Goal: Information Seeking & Learning: Learn about a topic

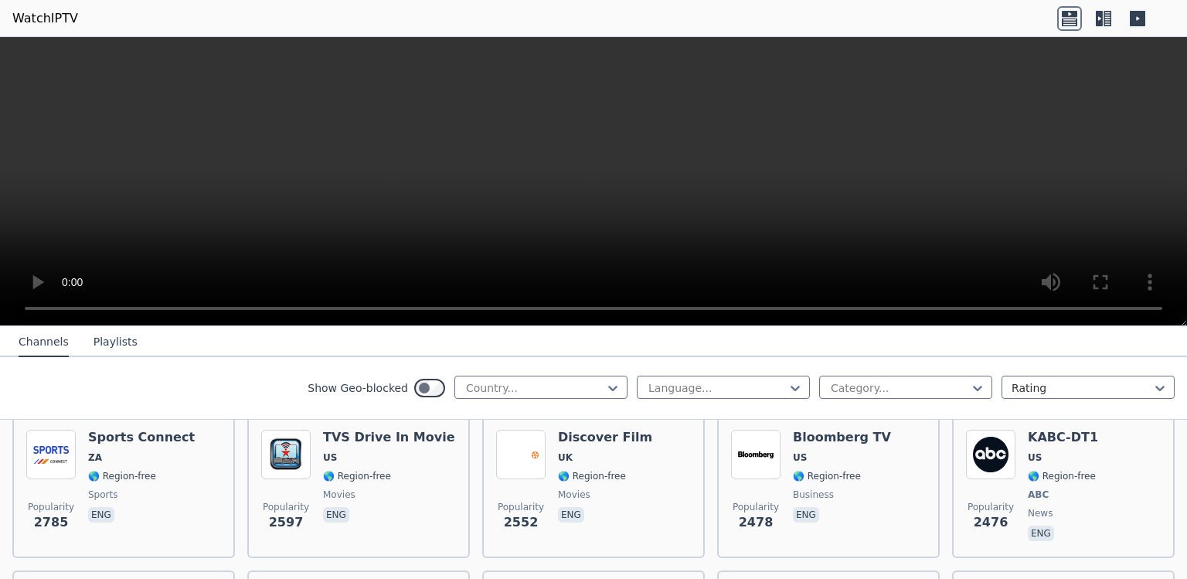
scroll to position [866, 0]
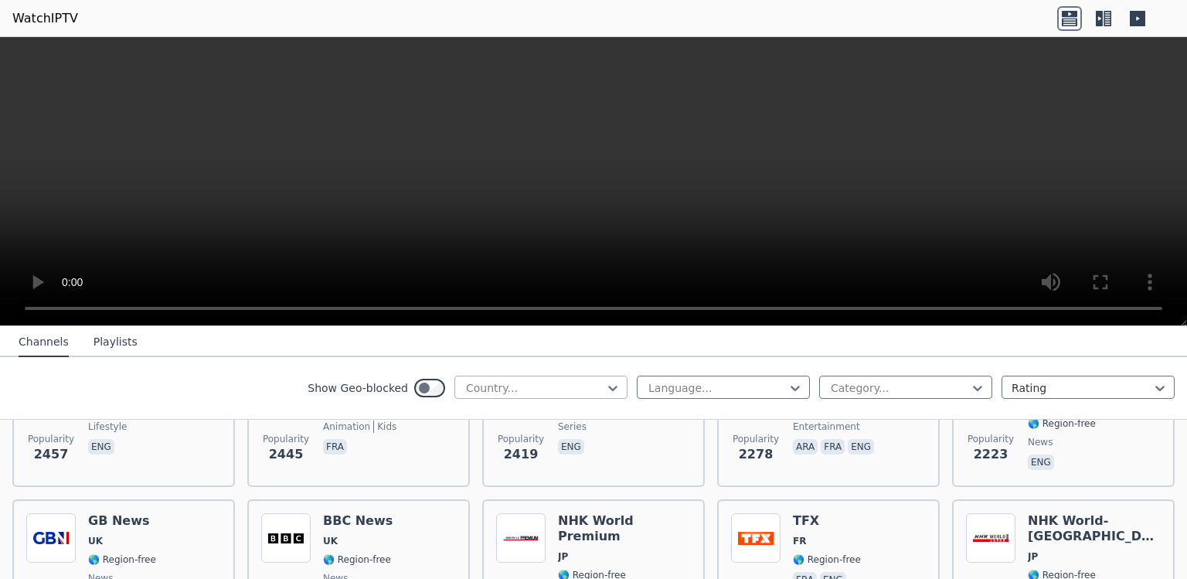
click at [488, 381] on div at bounding box center [535, 387] width 141 height 15
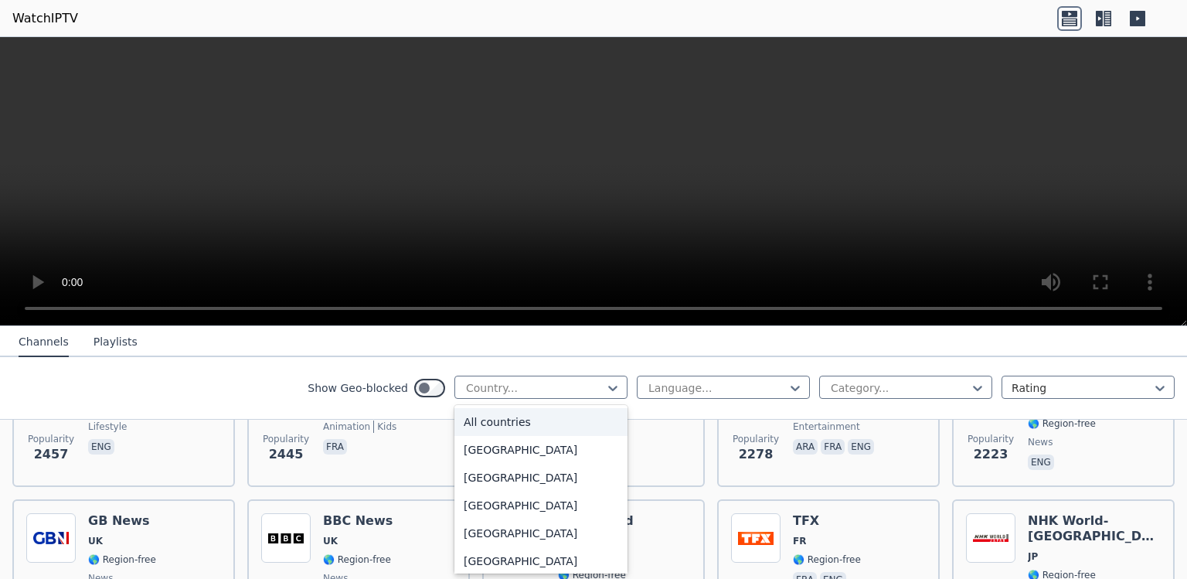
click at [488, 427] on div "All countries" at bounding box center [540, 422] width 173 height 28
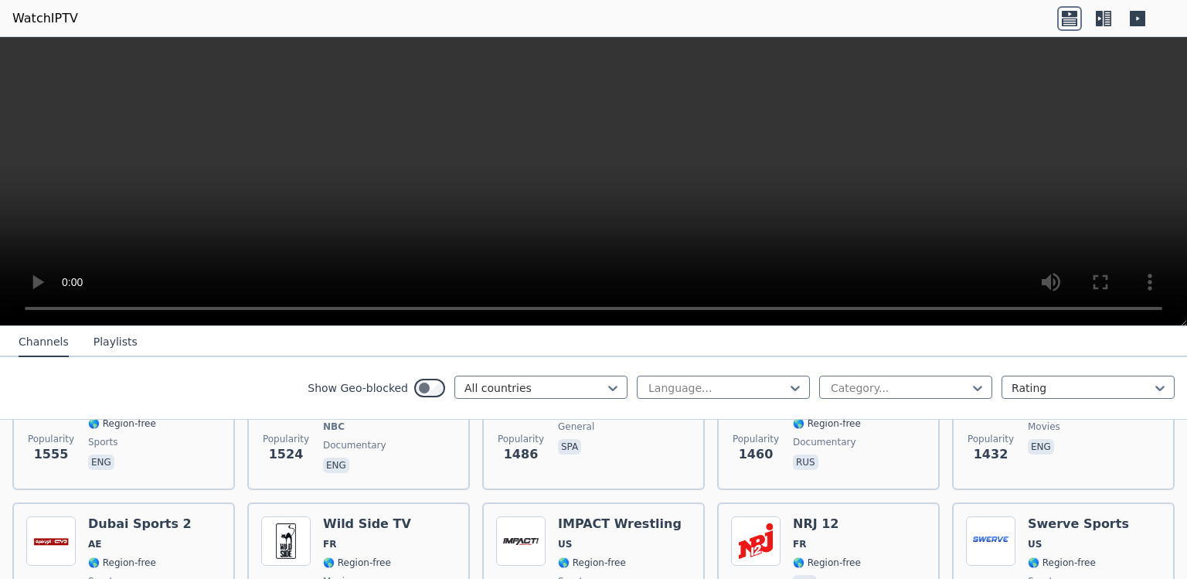
scroll to position [1818, 0]
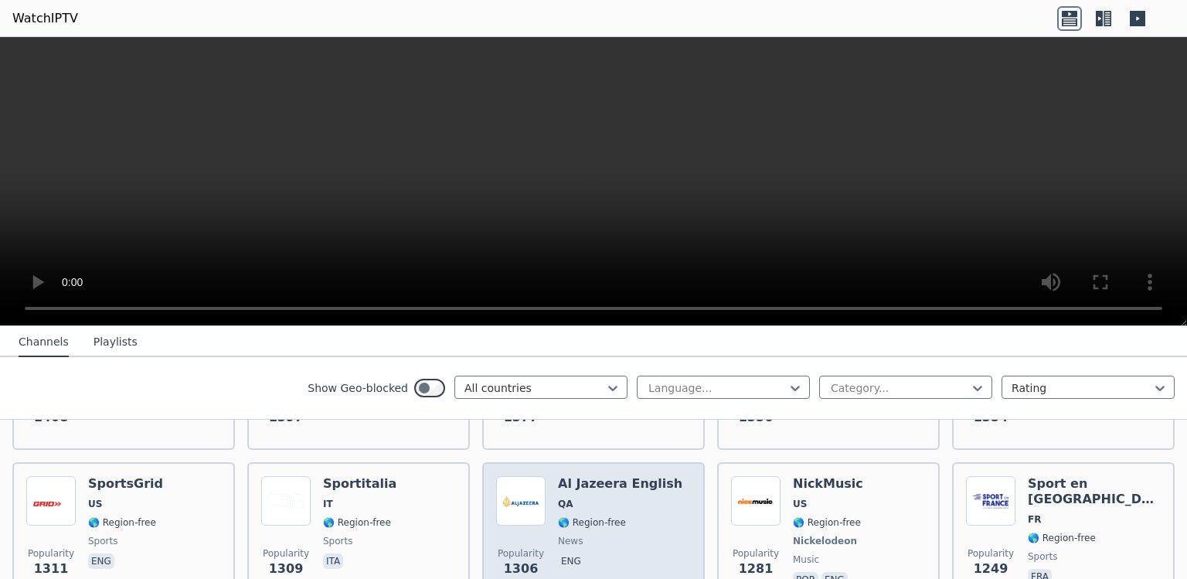
click at [553, 512] on div "Popularity 1306 Al Jazeera English QA 🌎 Region-free news eng" at bounding box center [593, 533] width 195 height 114
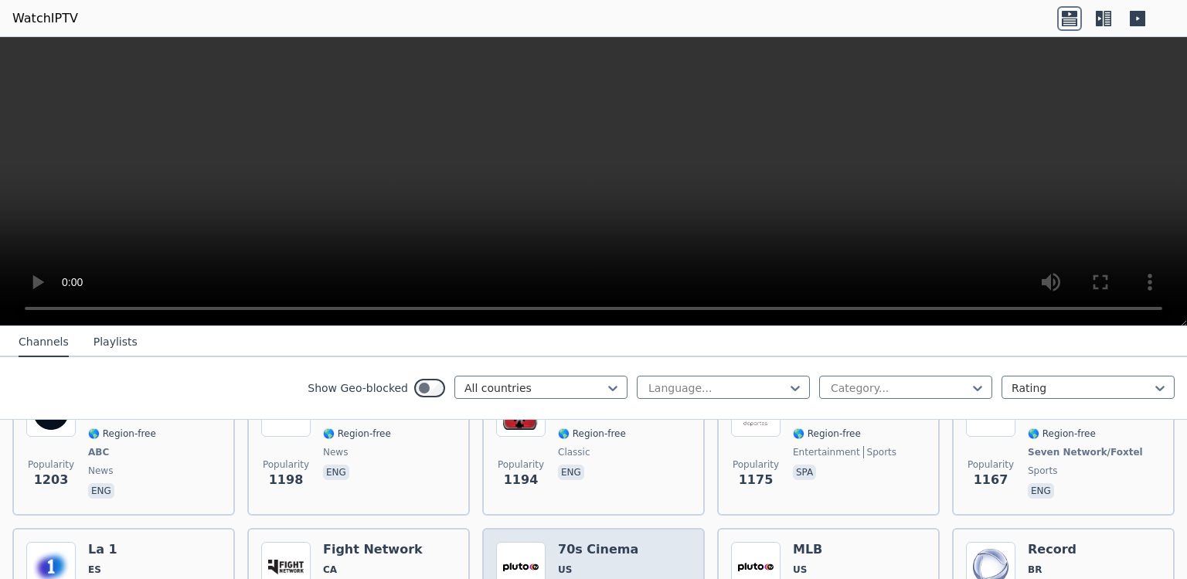
scroll to position [2078, 0]
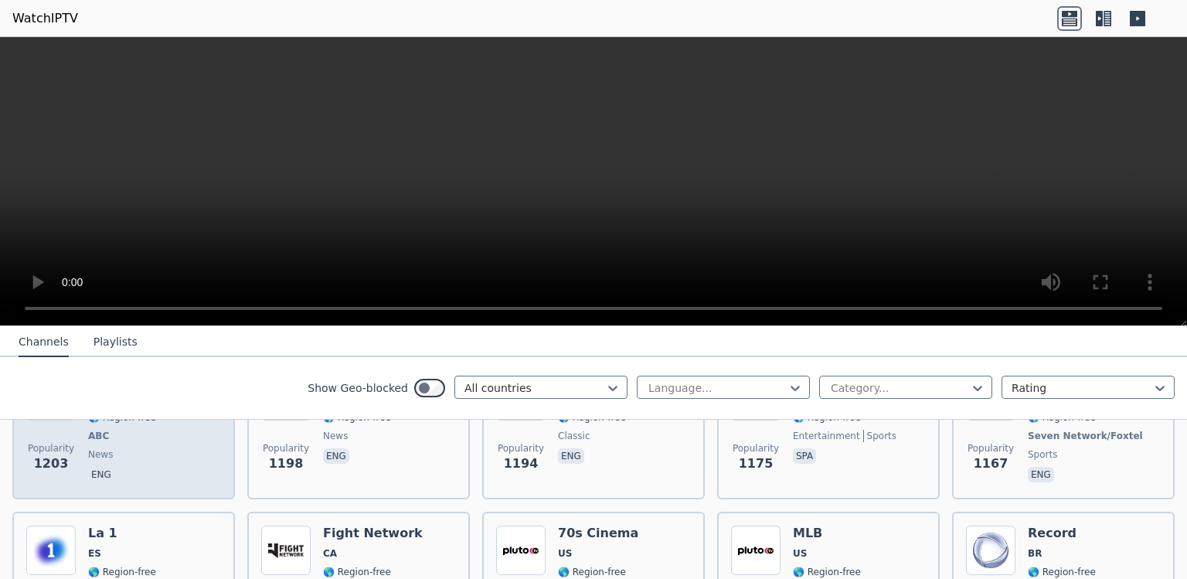
click at [99, 475] on span "eng" at bounding box center [123, 476] width 70 height 19
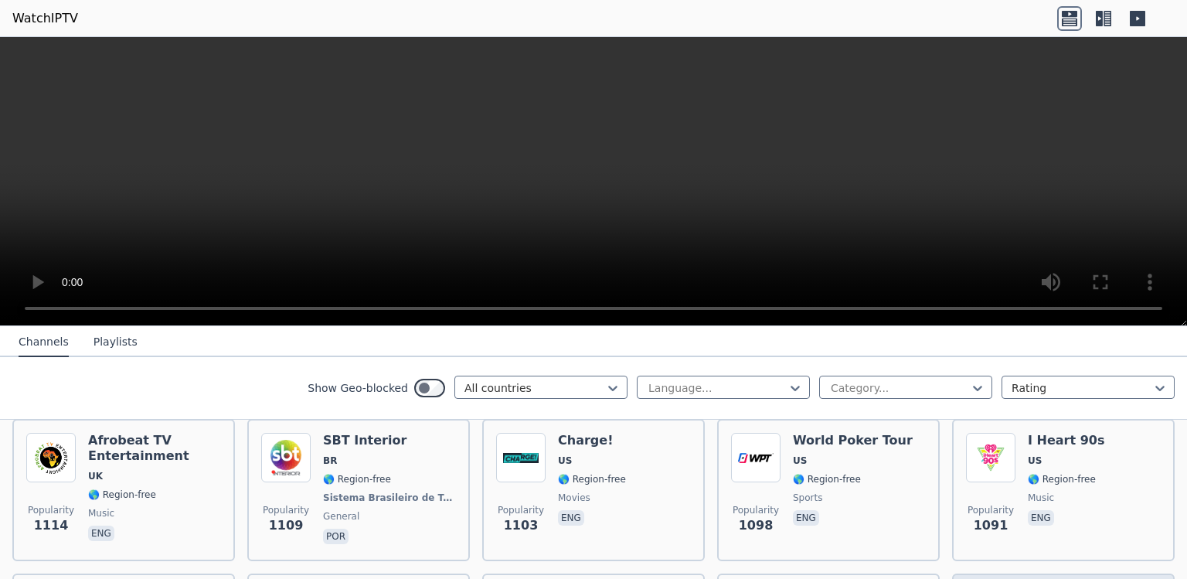
scroll to position [2424, 0]
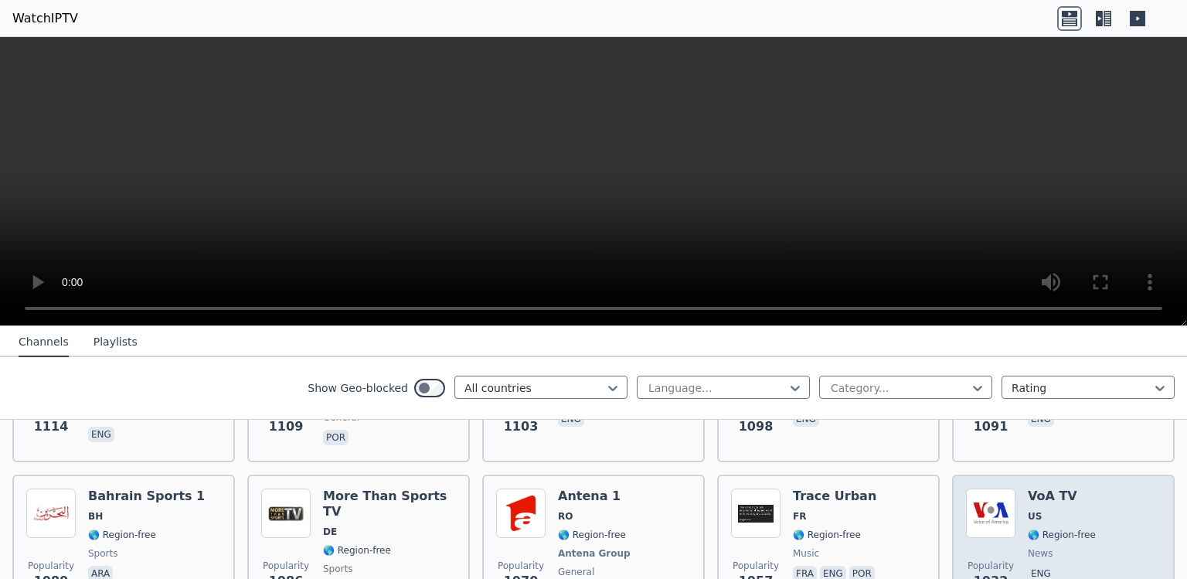
click at [1137, 502] on div "Popularity 1032 VoA TV US 🌎 Region-free news eng" at bounding box center [1063, 545] width 195 height 114
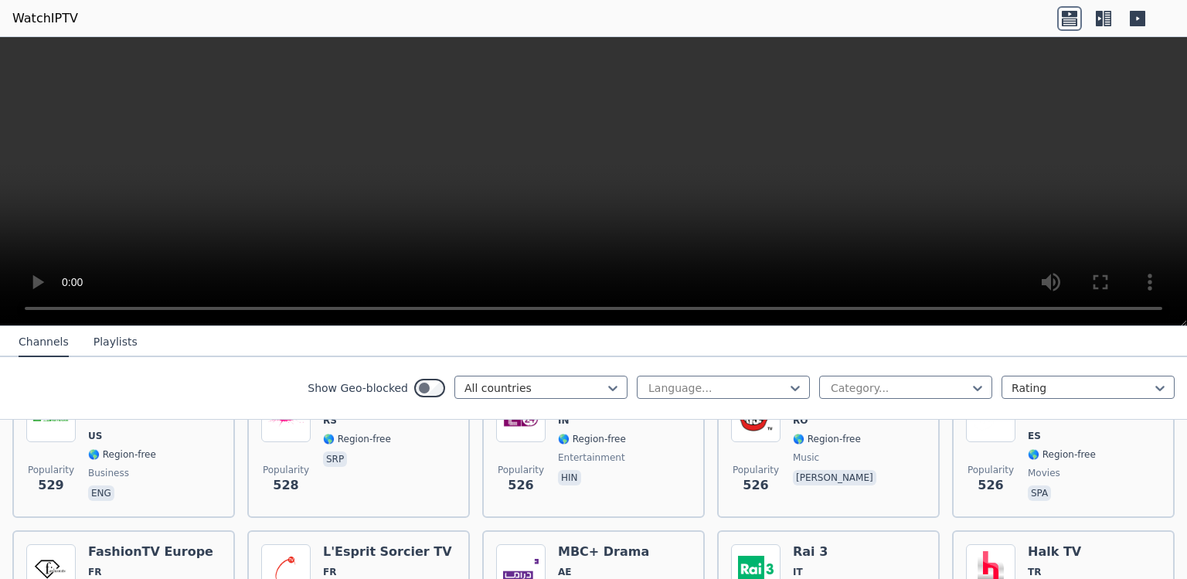
scroll to position [5849, 0]
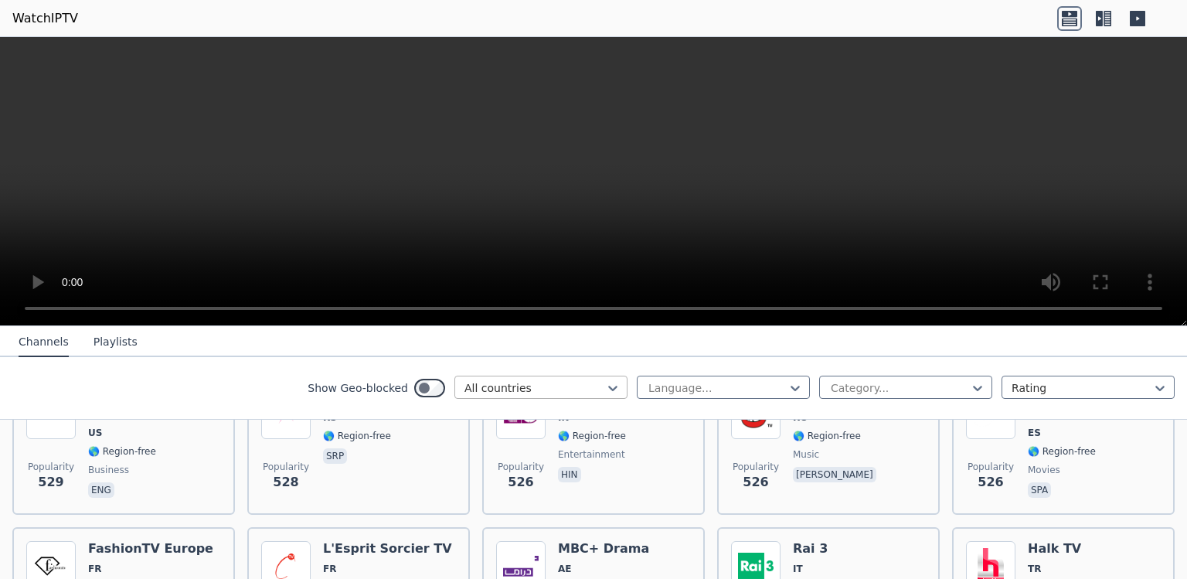
click at [522, 389] on div at bounding box center [535, 387] width 141 height 15
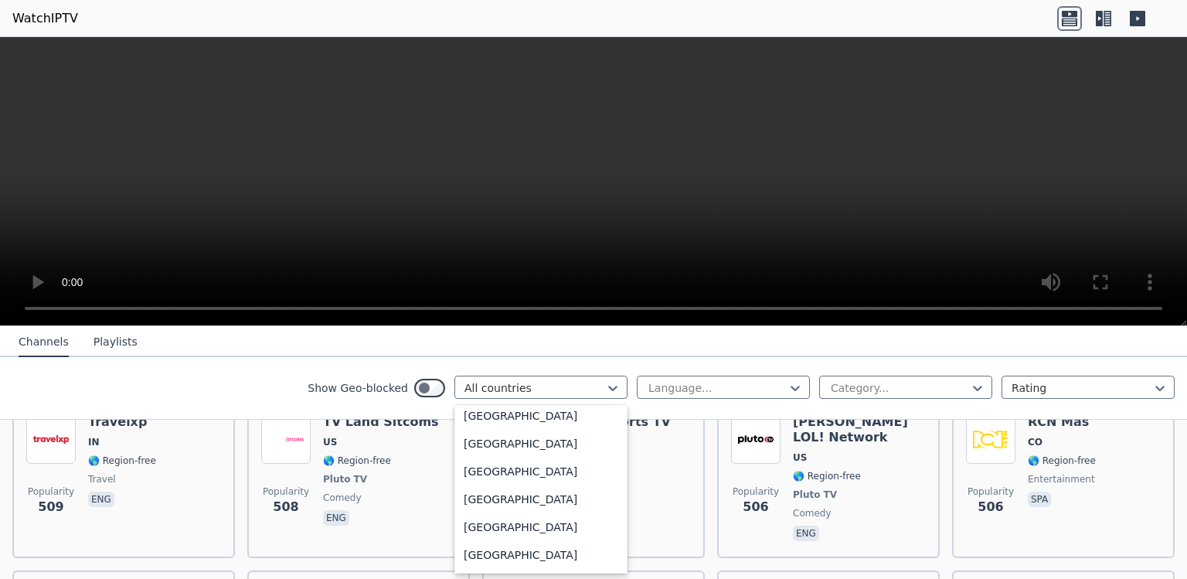
scroll to position [790, 0]
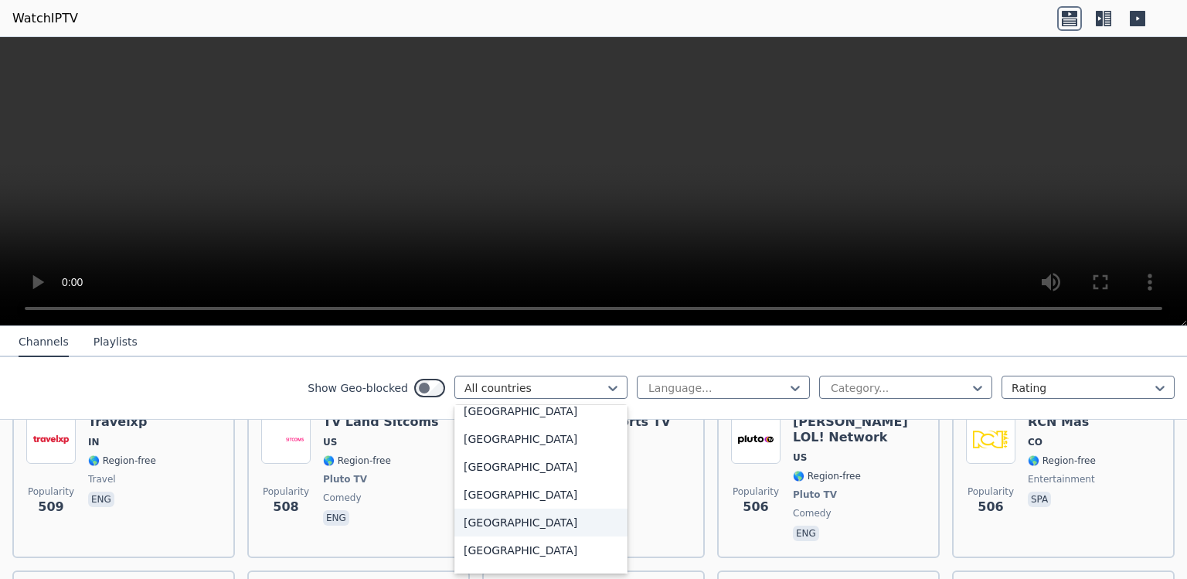
click at [492, 525] on div "[GEOGRAPHIC_DATA]" at bounding box center [540, 523] width 173 height 28
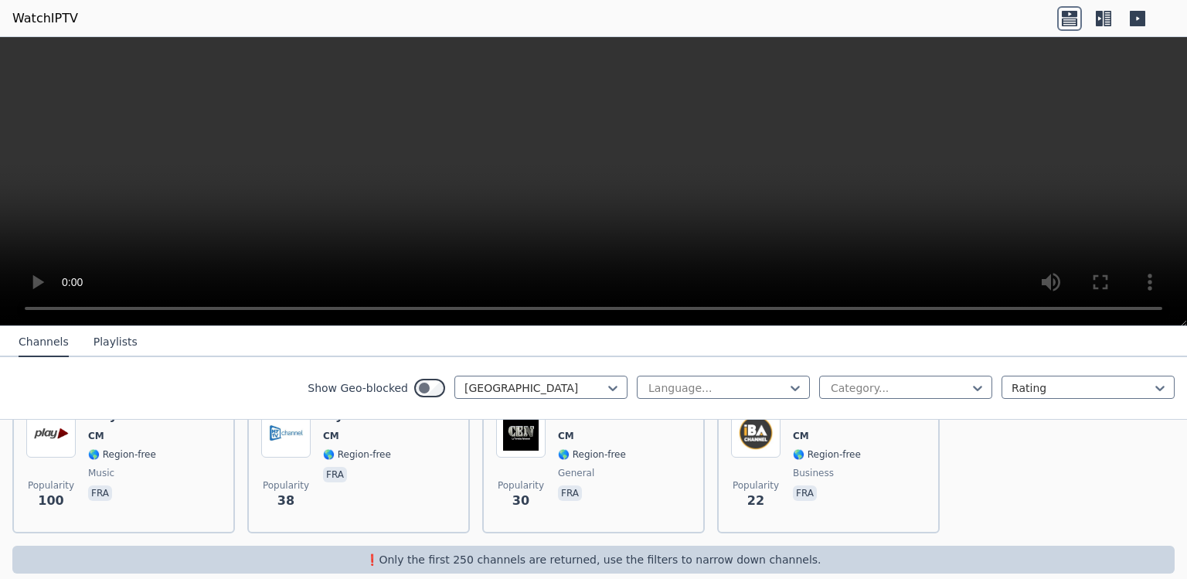
scroll to position [225, 0]
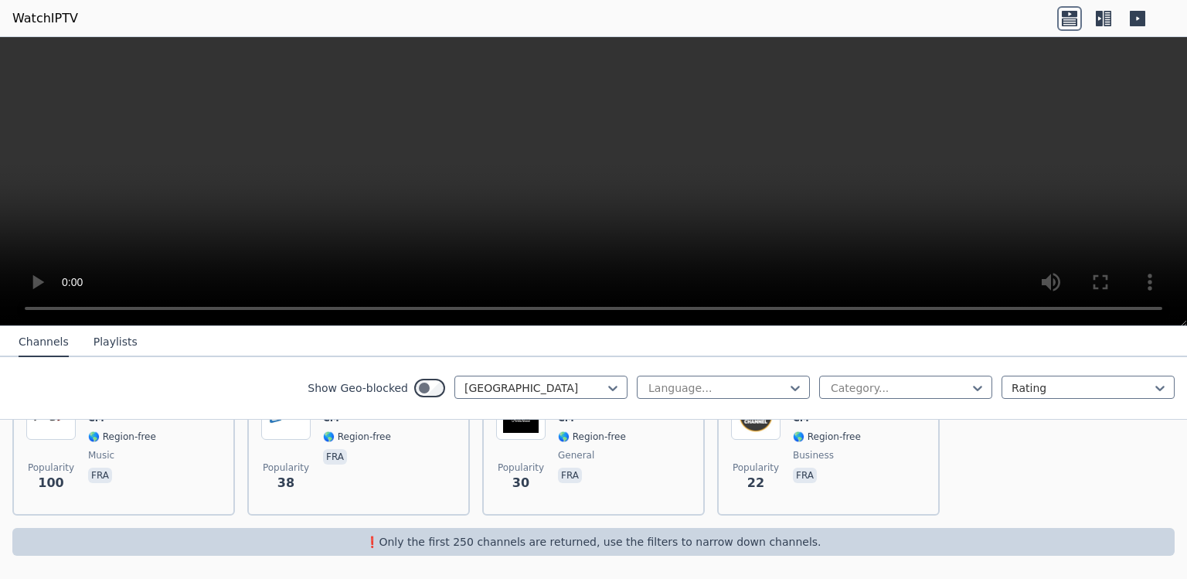
drag, startPoint x: 1186, startPoint y: 519, endPoint x: 1186, endPoint y: 499, distance: 19.3
drag, startPoint x: 1183, startPoint y: 485, endPoint x: 1180, endPoint y: 396, distance: 88.9
click at [983, 468] on div "Popularity 100 Play TV CM 🌎 Region-free music fra Popularity 38 My TV Channel C…" at bounding box center [593, 446] width 1187 height 164
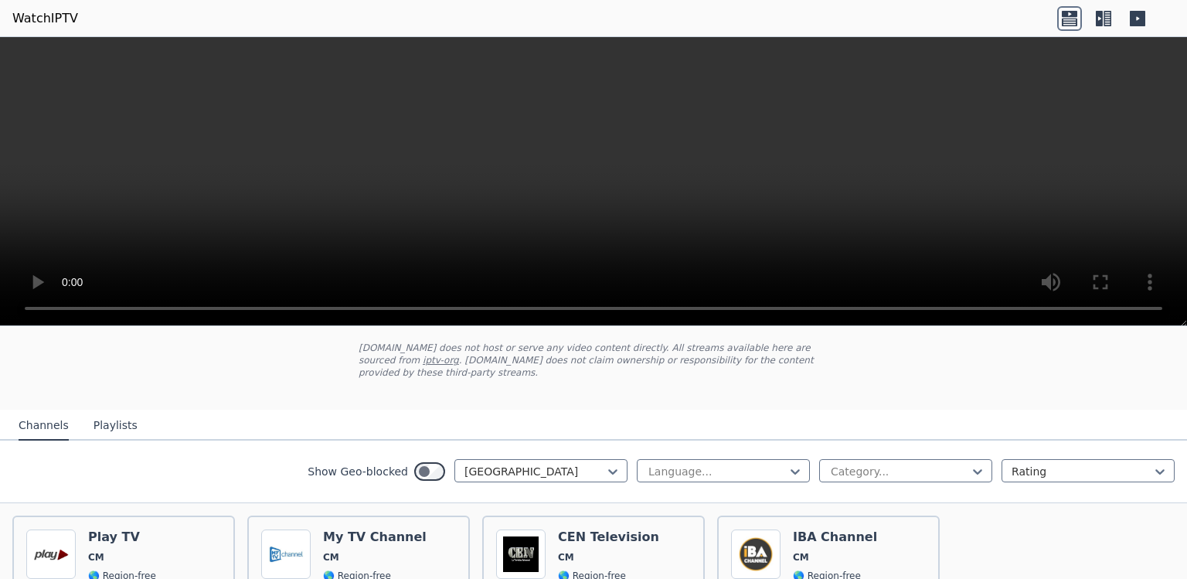
scroll to position [90, 0]
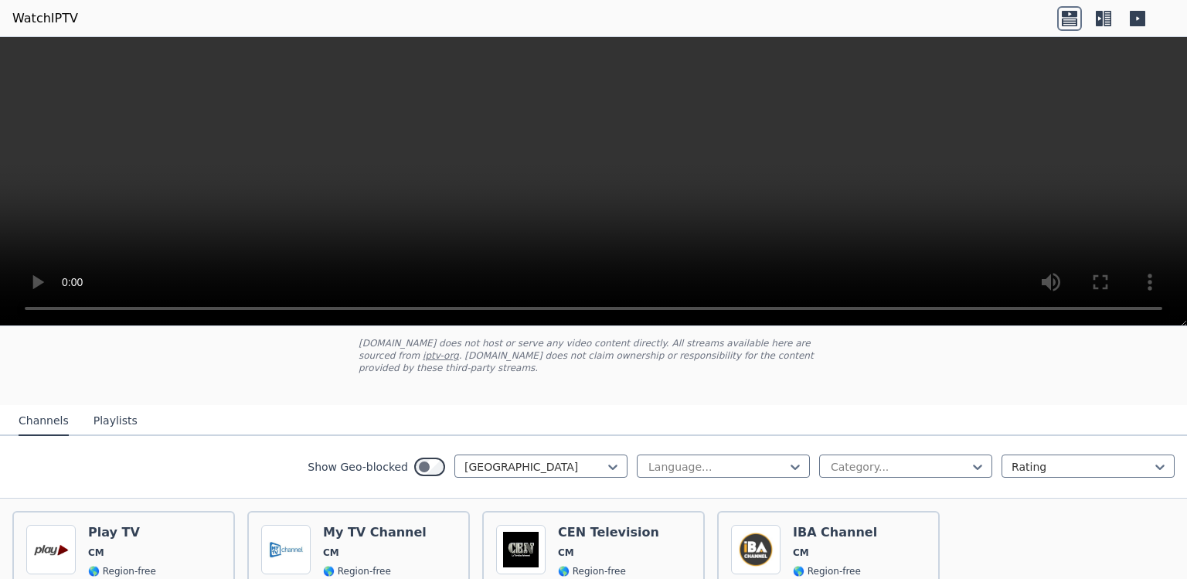
click at [791, 477] on div "Language... Category... Rating" at bounding box center [906, 466] width 538 height 25
click at [860, 463] on div at bounding box center [899, 466] width 141 height 15
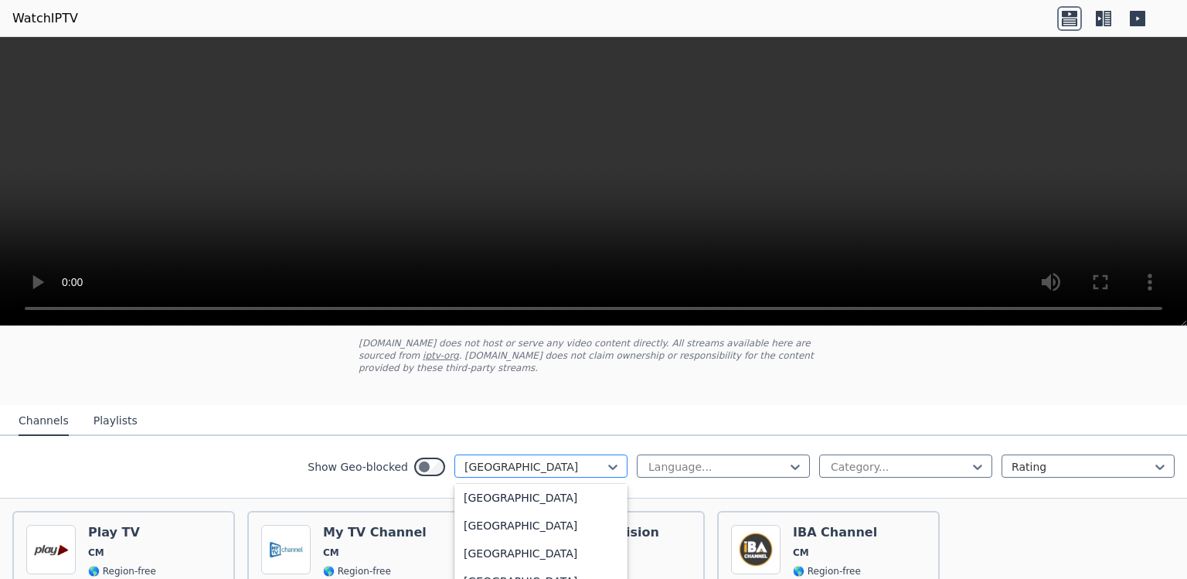
drag, startPoint x: 478, startPoint y: 473, endPoint x: 496, endPoint y: 469, distance: 18.9
click at [496, 469] on div "[GEOGRAPHIC_DATA]" at bounding box center [540, 465] width 173 height 23
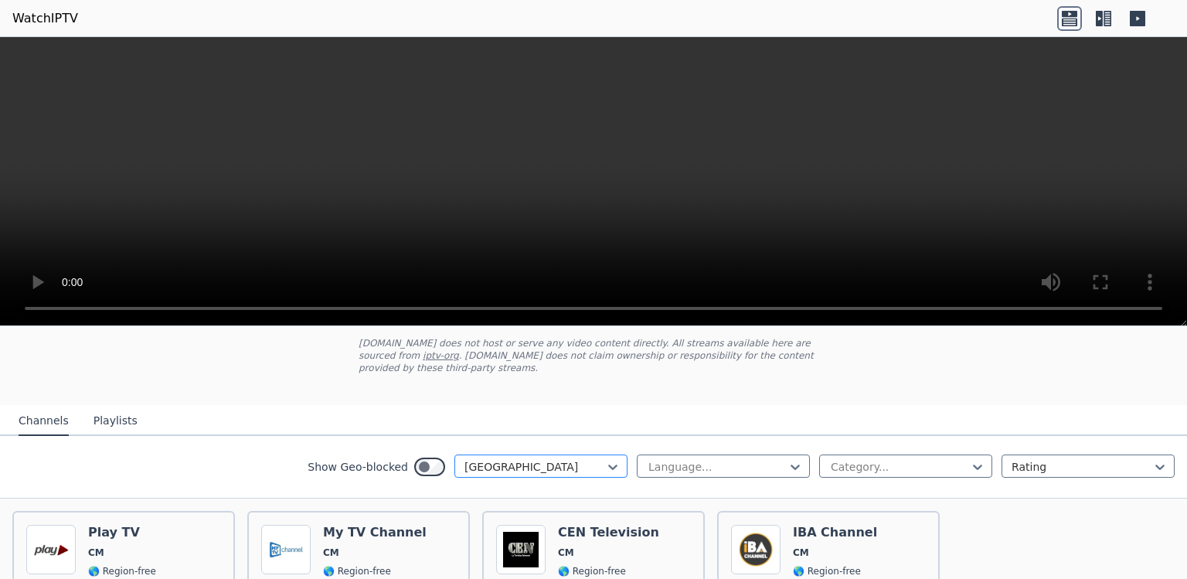
click at [496, 469] on div at bounding box center [535, 466] width 141 height 15
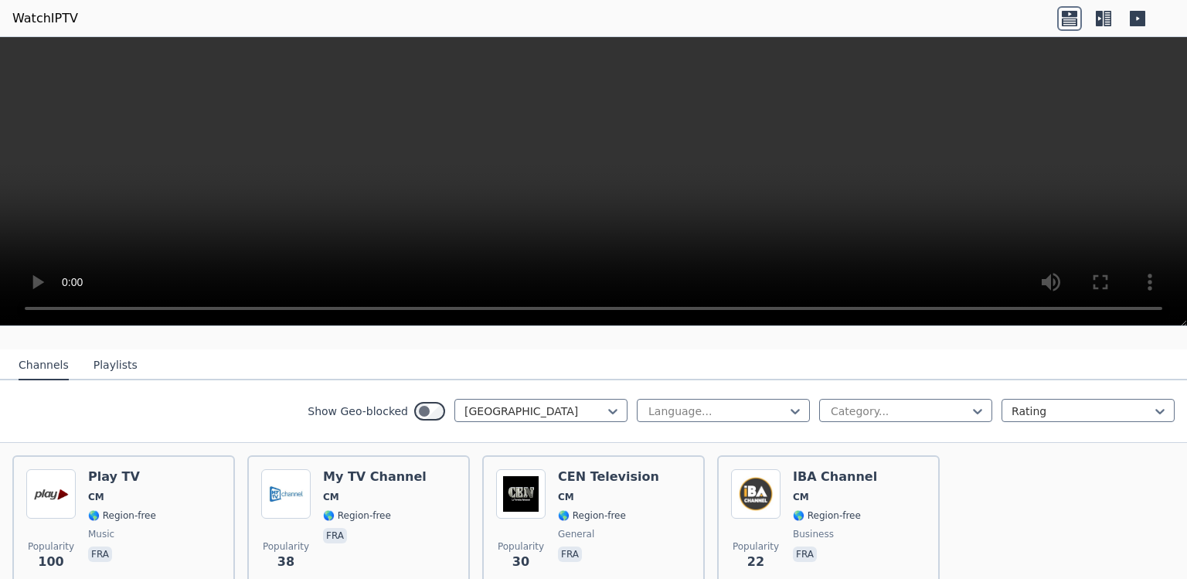
scroll to position [225, 0]
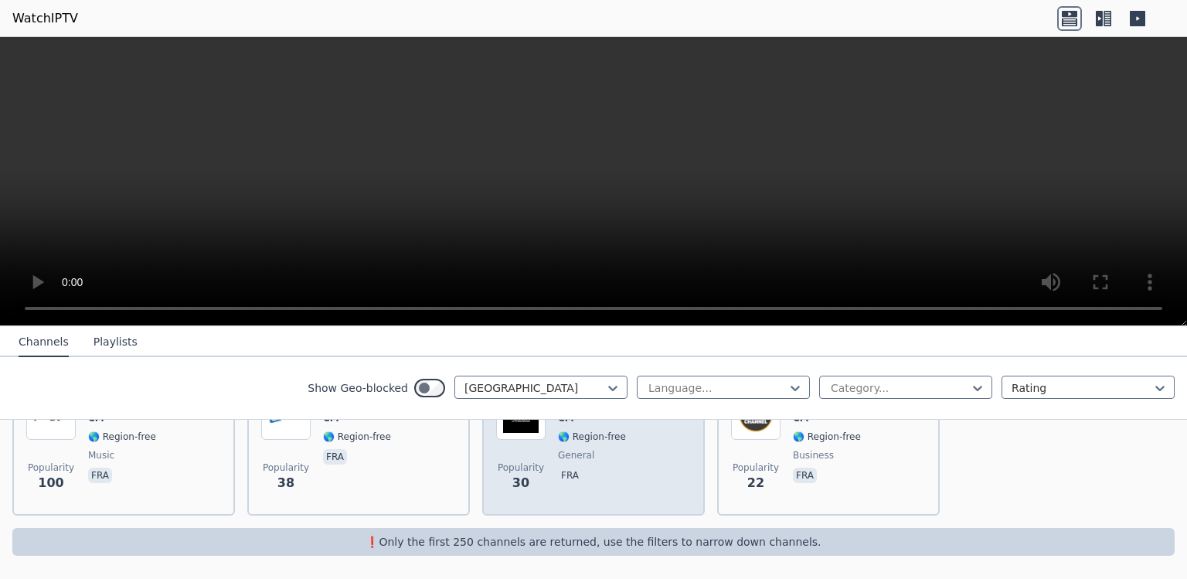
click at [586, 458] on span "general" at bounding box center [576, 455] width 36 height 12
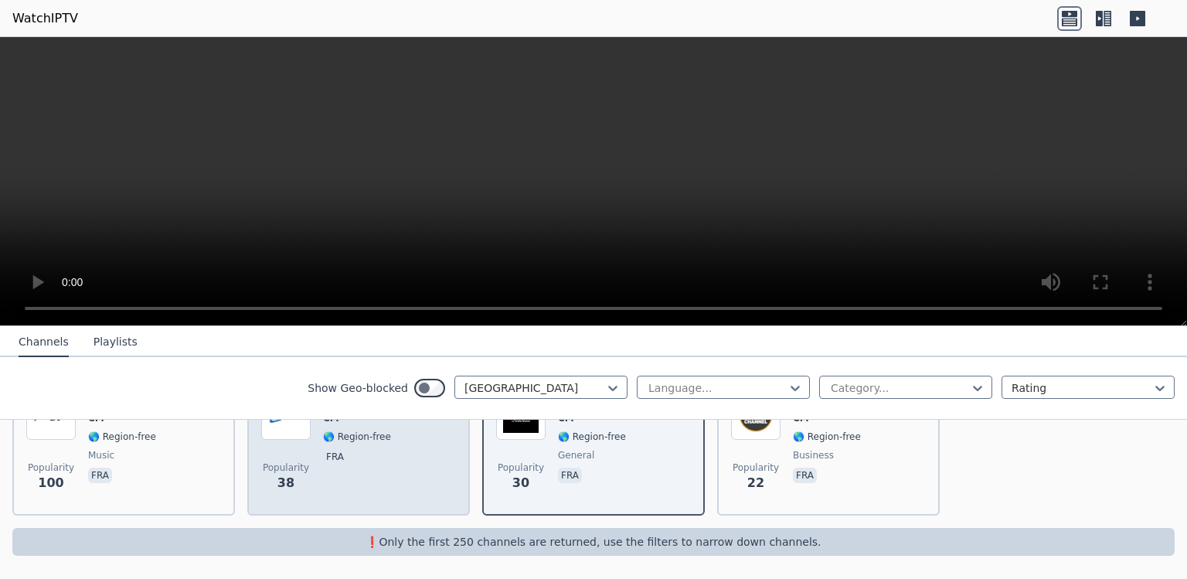
click at [326, 481] on div "My TV Channel CM 🌎 Region-free fra" at bounding box center [375, 445] width 104 height 111
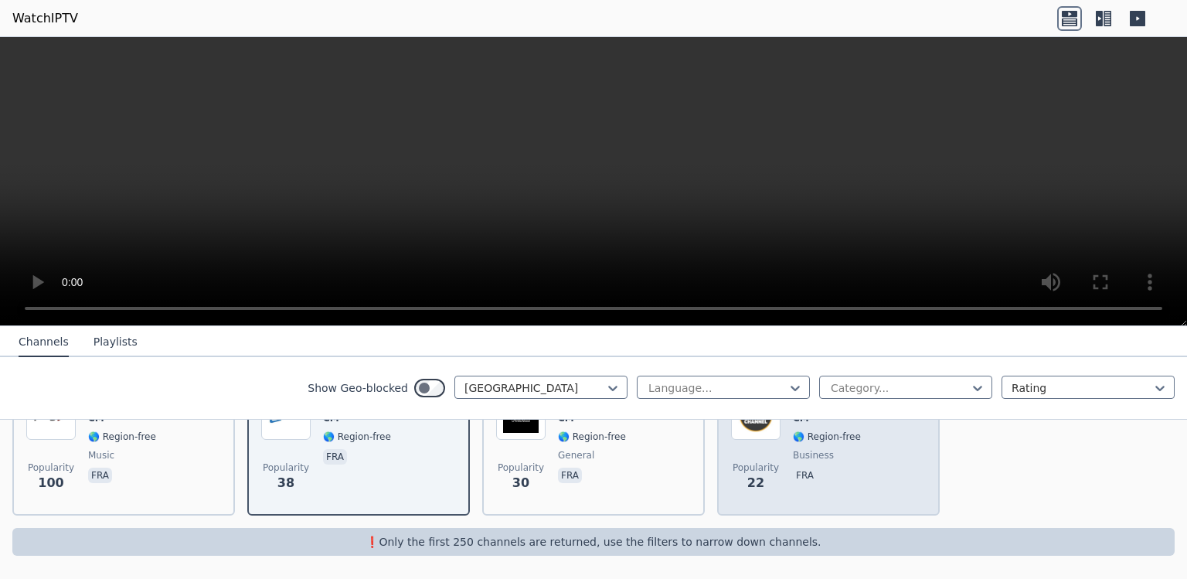
click at [808, 456] on span "business" at bounding box center [813, 455] width 41 height 12
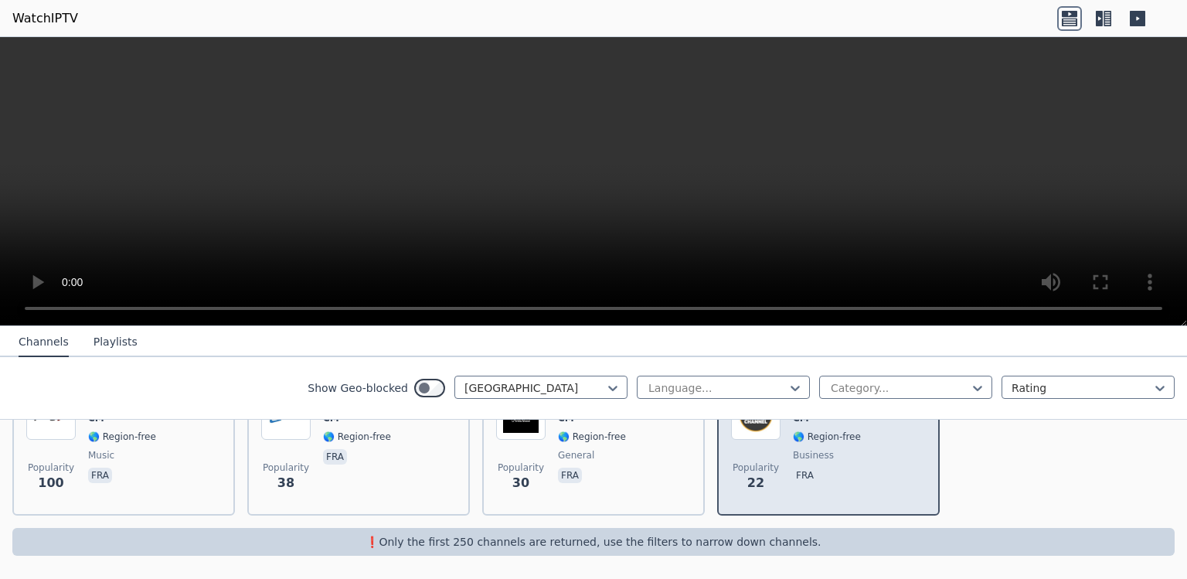
click at [808, 456] on span "business" at bounding box center [813, 455] width 41 height 12
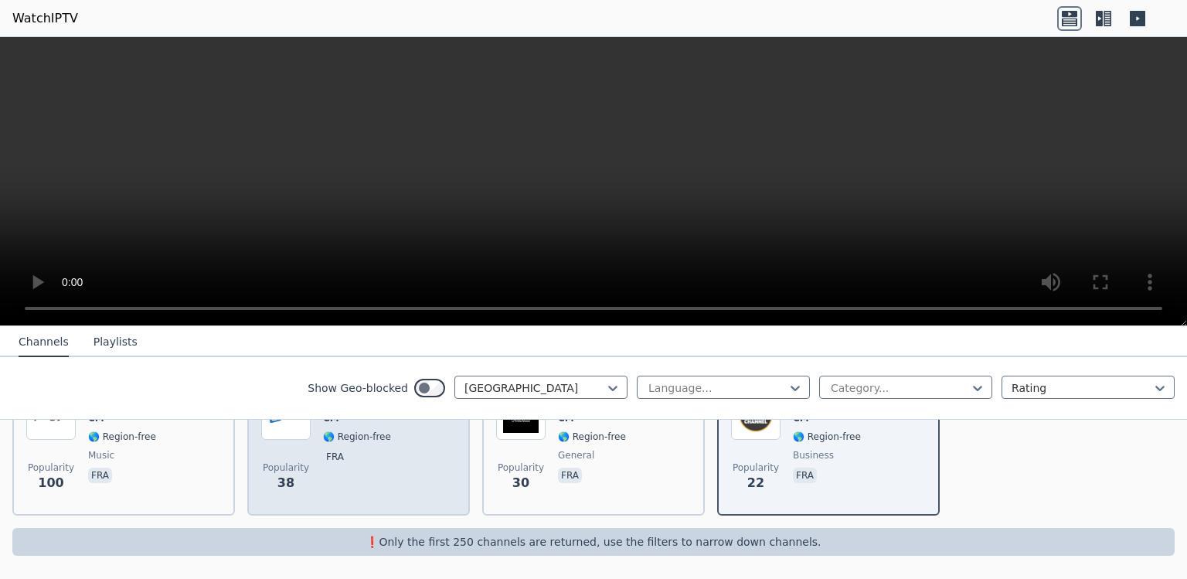
click at [371, 449] on span "fra" at bounding box center [375, 458] width 104 height 19
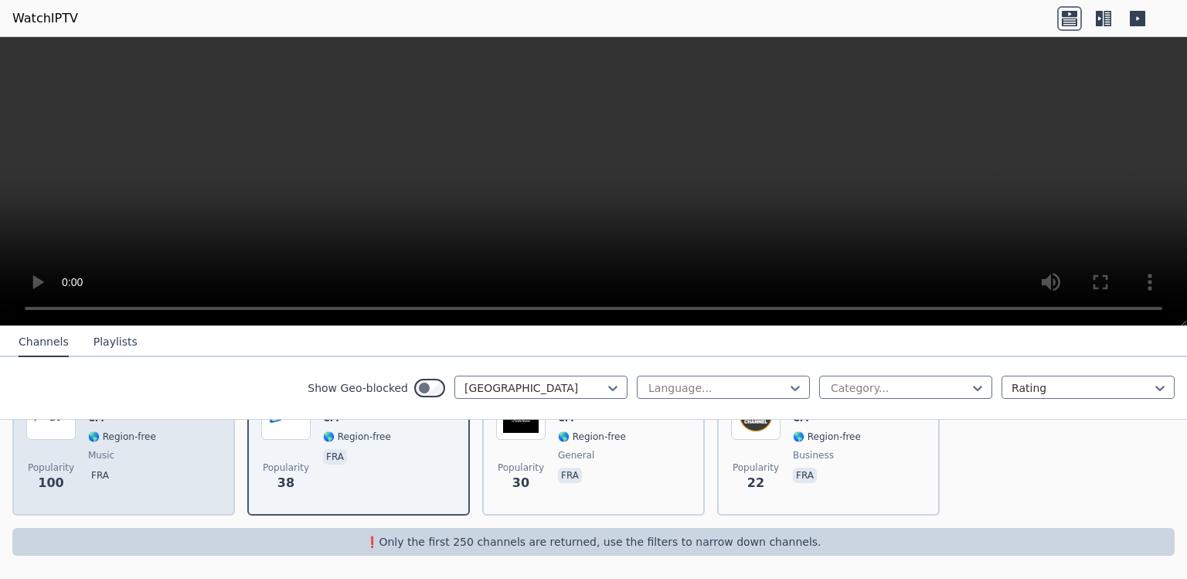
click at [152, 473] on div "Popularity 100 Play TV CM 🌎 Region-free music fra" at bounding box center [123, 445] width 195 height 111
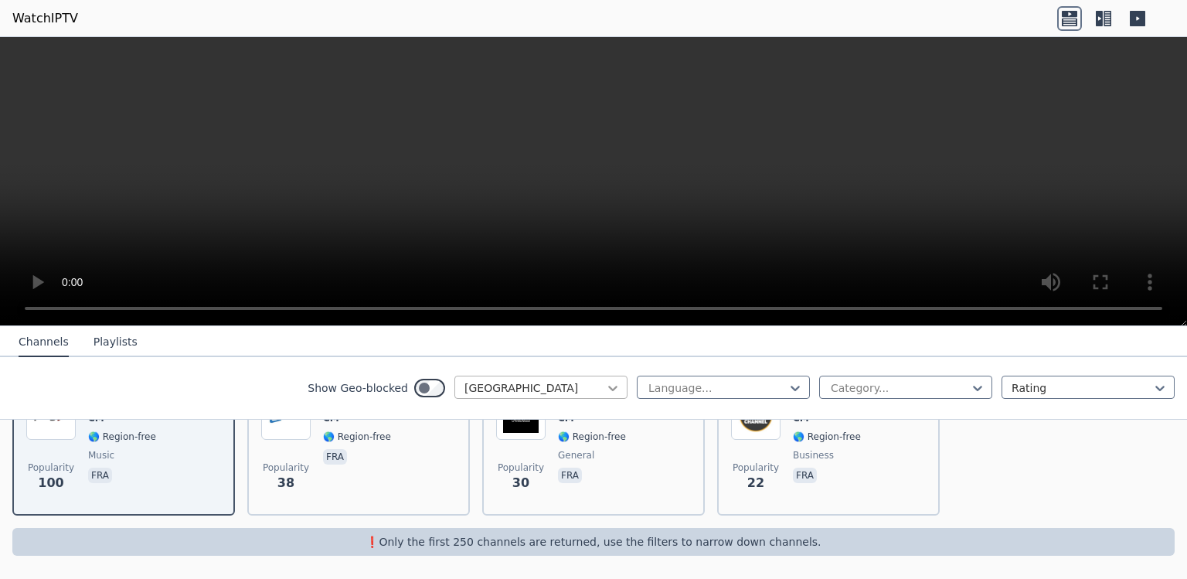
click at [605, 381] on icon at bounding box center [612, 387] width 15 height 15
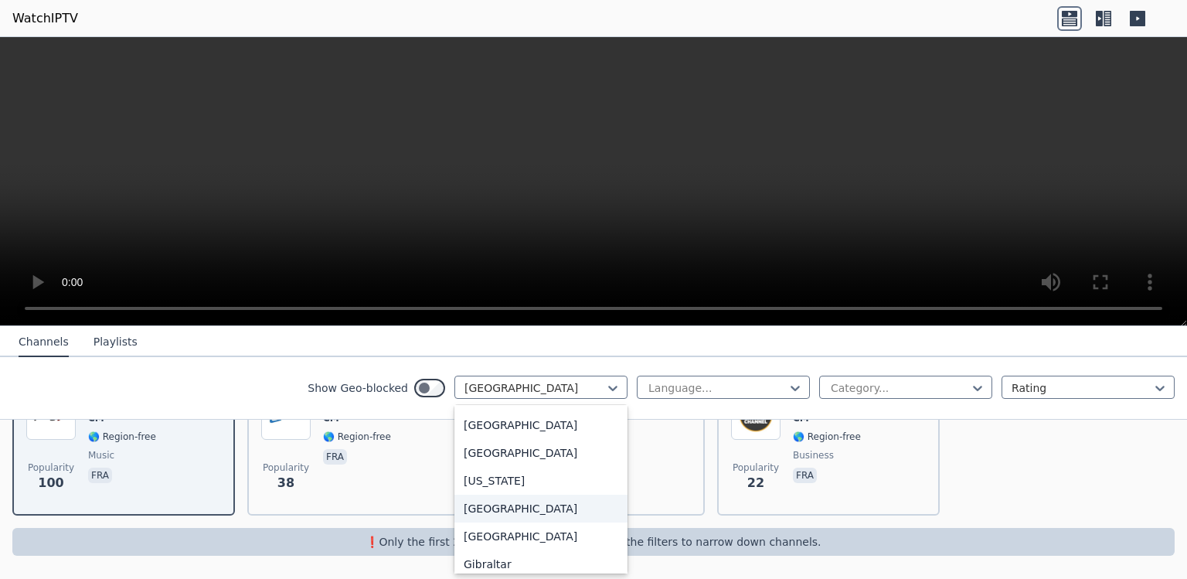
scroll to position [1914, 0]
click at [472, 526] on div "[GEOGRAPHIC_DATA]" at bounding box center [540, 512] width 173 height 28
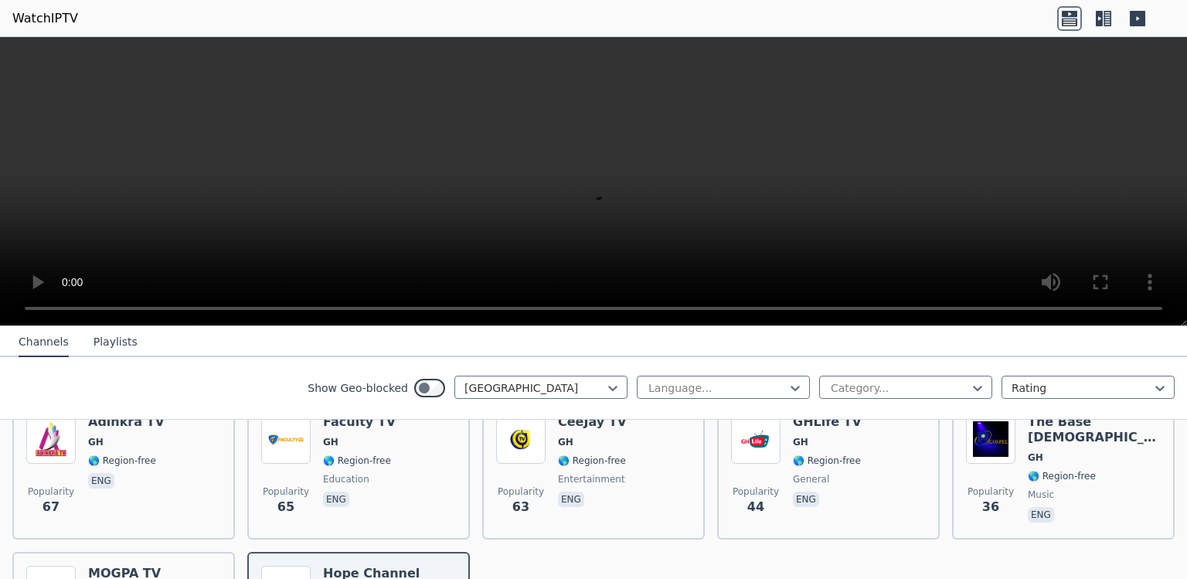
scroll to position [138, 0]
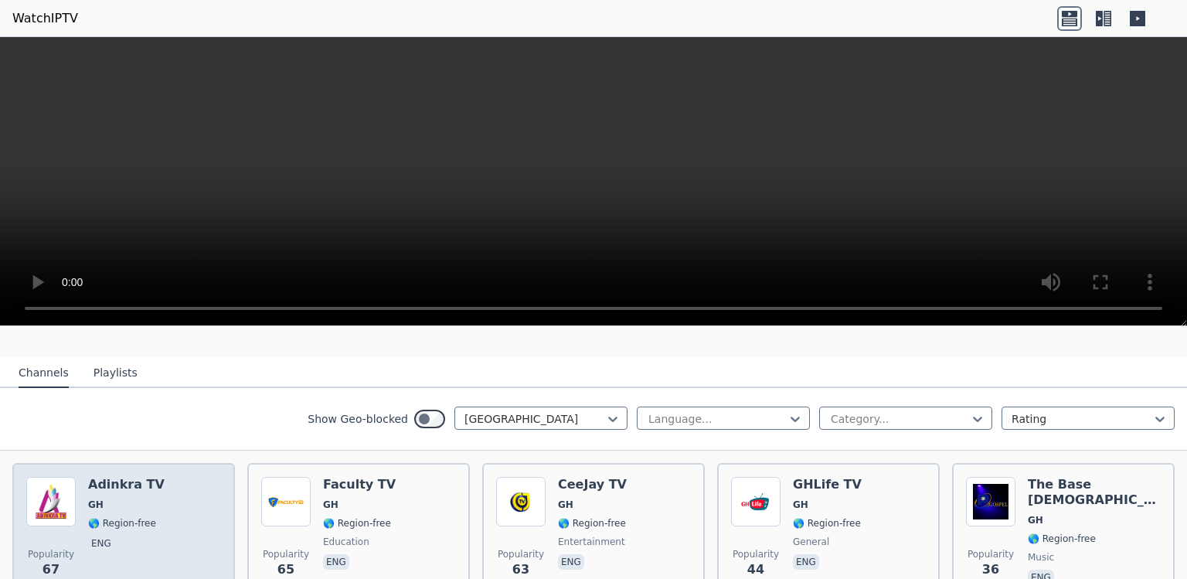
click at [117, 520] on span "🌎 Region-free" at bounding box center [122, 523] width 68 height 12
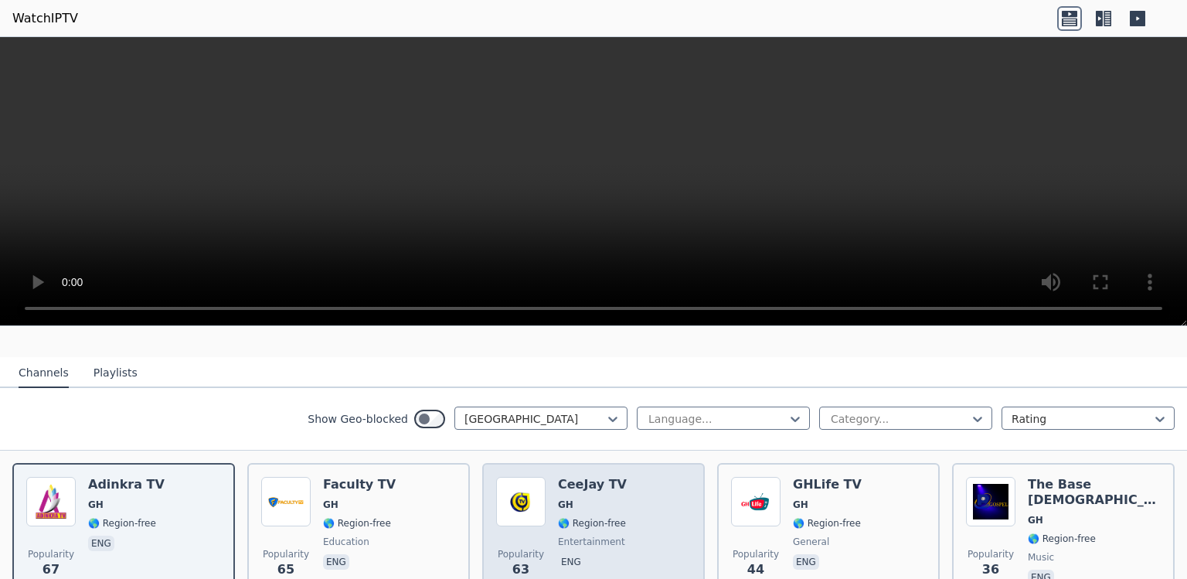
click at [611, 524] on span "🌎 Region-free" at bounding box center [592, 523] width 68 height 12
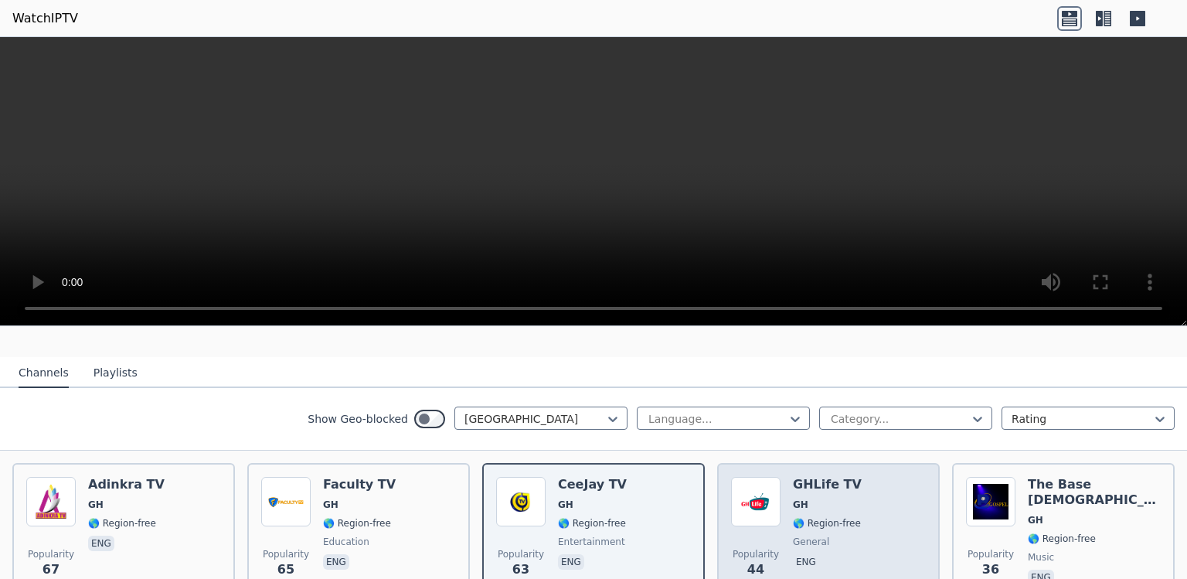
click at [813, 521] on span "🌎 Region-free" at bounding box center [827, 523] width 68 height 12
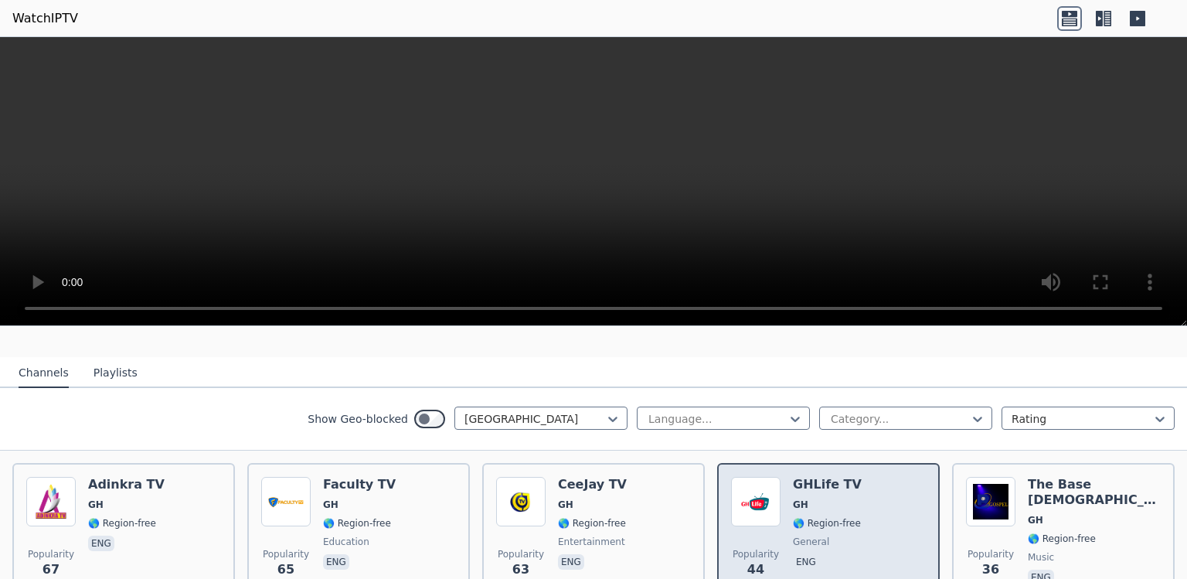
click at [842, 518] on span "🌎 Region-free" at bounding box center [827, 523] width 68 height 12
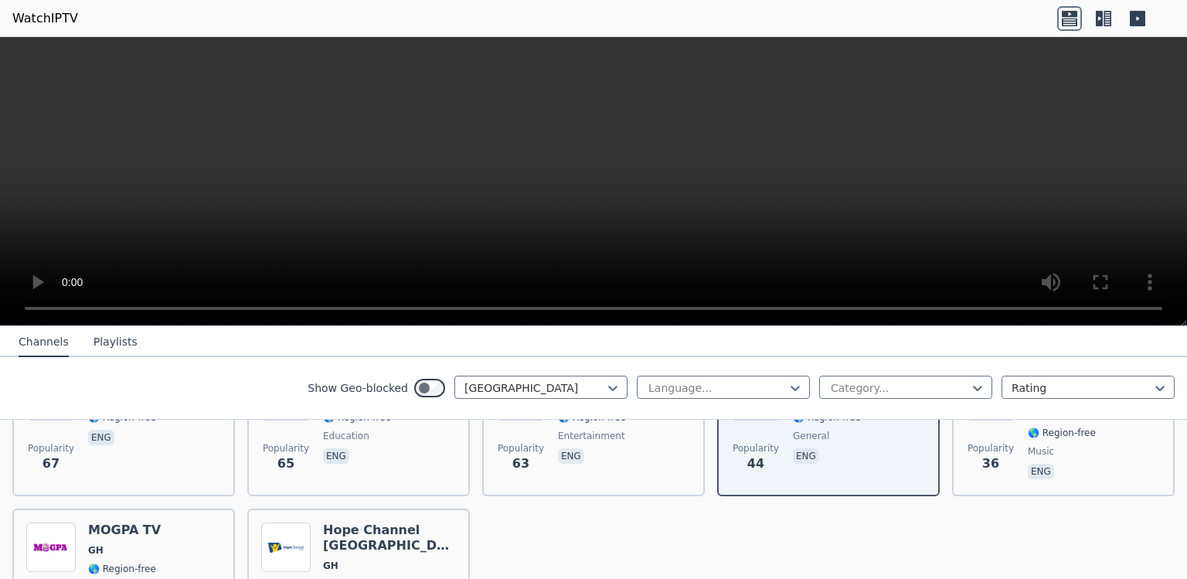
scroll to position [306, 0]
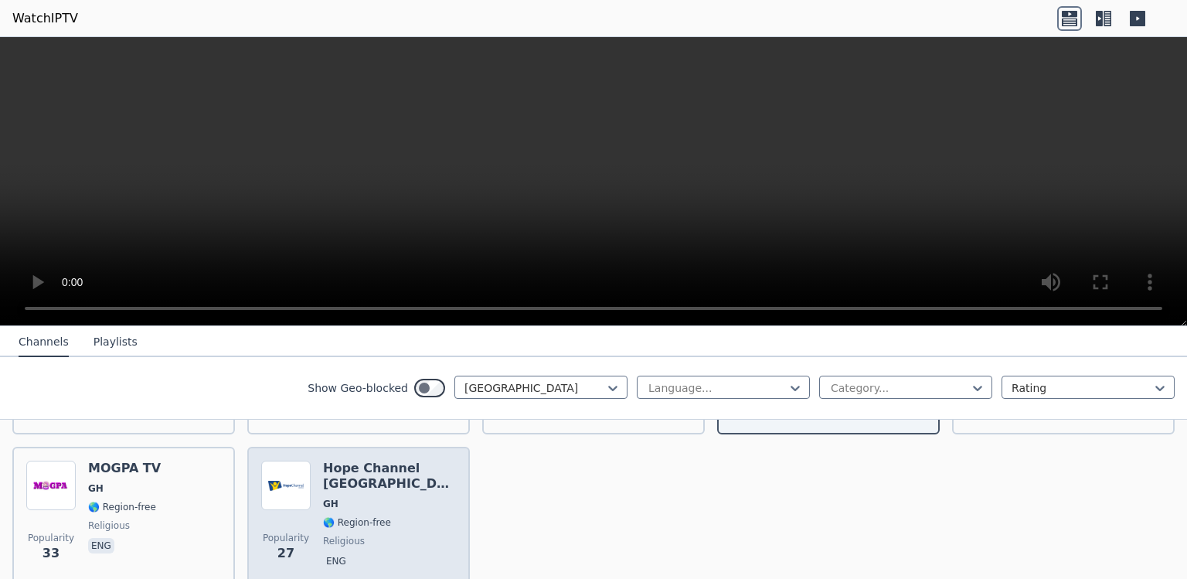
click at [356, 553] on span "eng" at bounding box center [389, 562] width 133 height 19
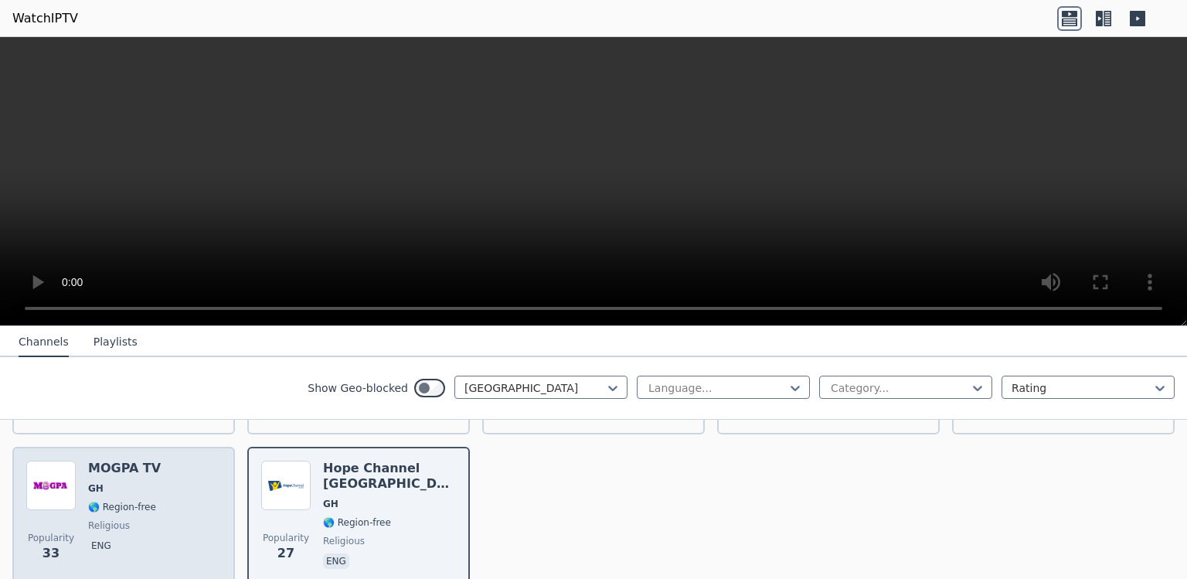
click at [77, 510] on div "Popularity 33 MOGPA TV GH 🌎 Region-free religious eng" at bounding box center [123, 516] width 195 height 111
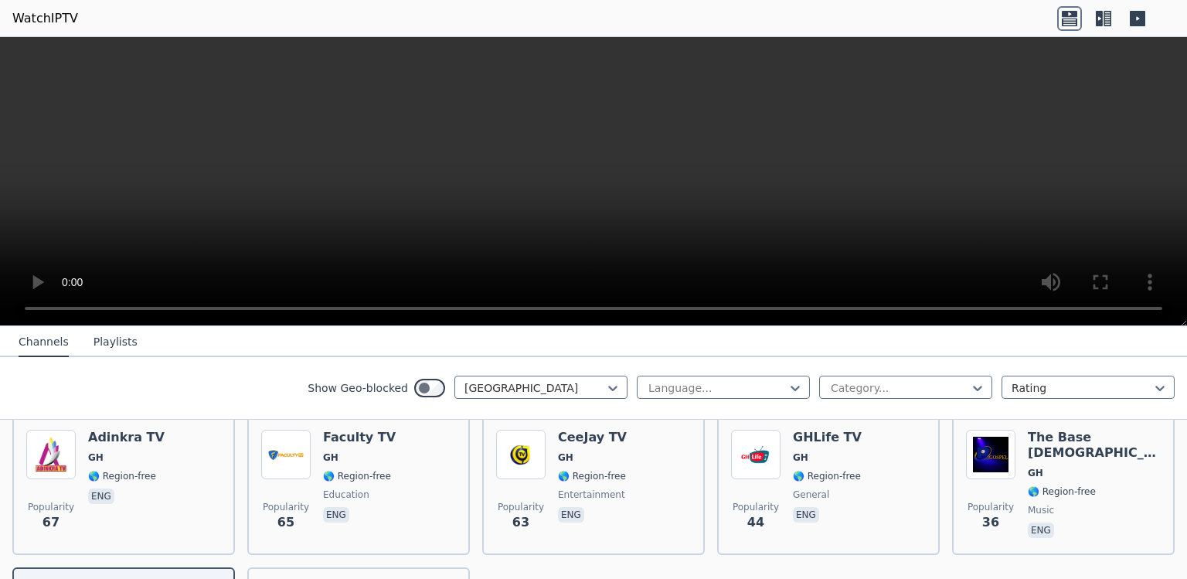
scroll to position [108, 0]
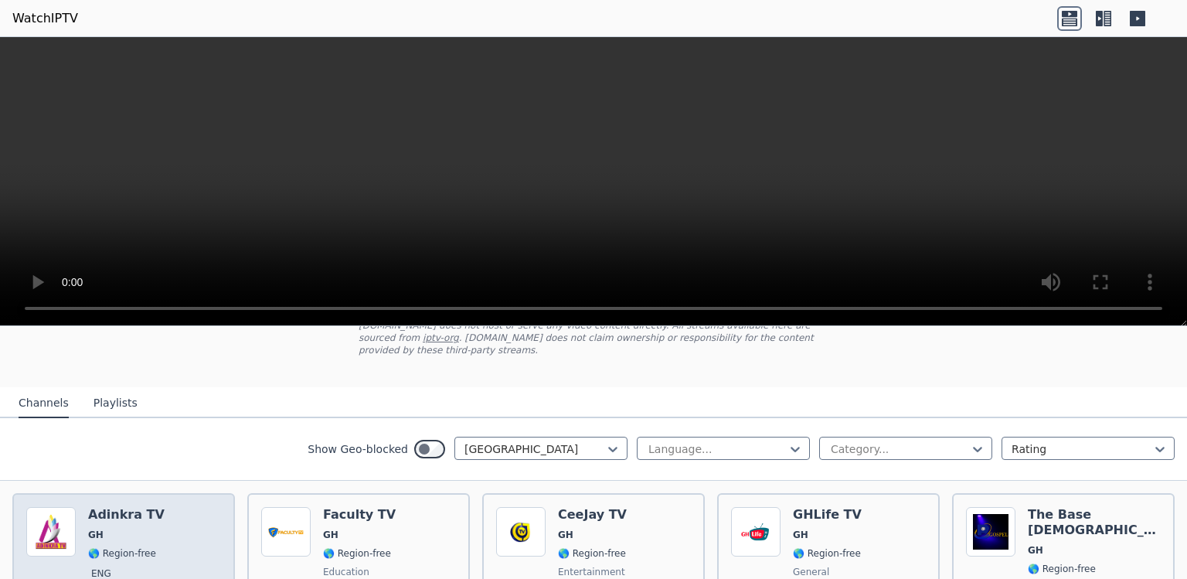
click at [155, 536] on div "Popularity 67 Adinkra TV GH 🌎 Region-free eng" at bounding box center [123, 562] width 195 height 111
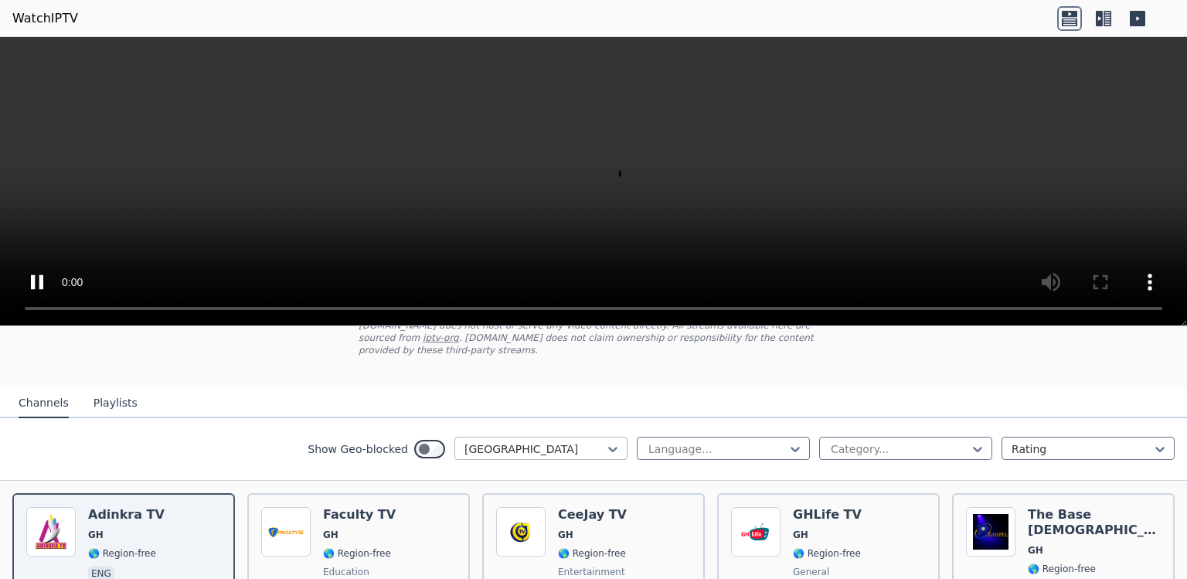
click at [527, 451] on div at bounding box center [535, 448] width 141 height 15
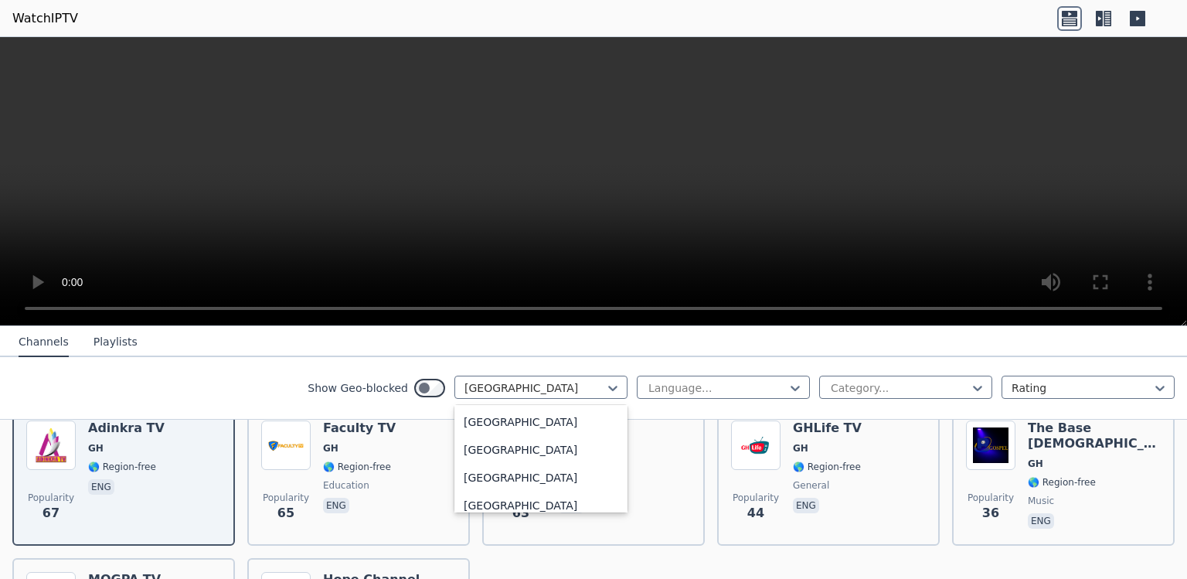
scroll to position [5398, 0]
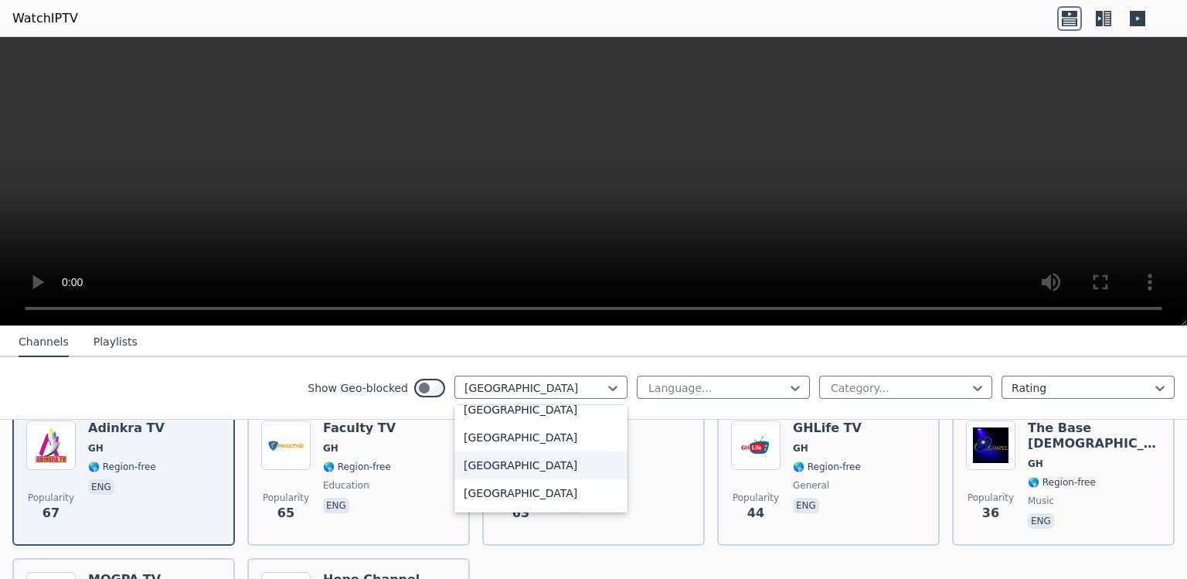
click at [516, 465] on div "[GEOGRAPHIC_DATA]" at bounding box center [540, 465] width 173 height 28
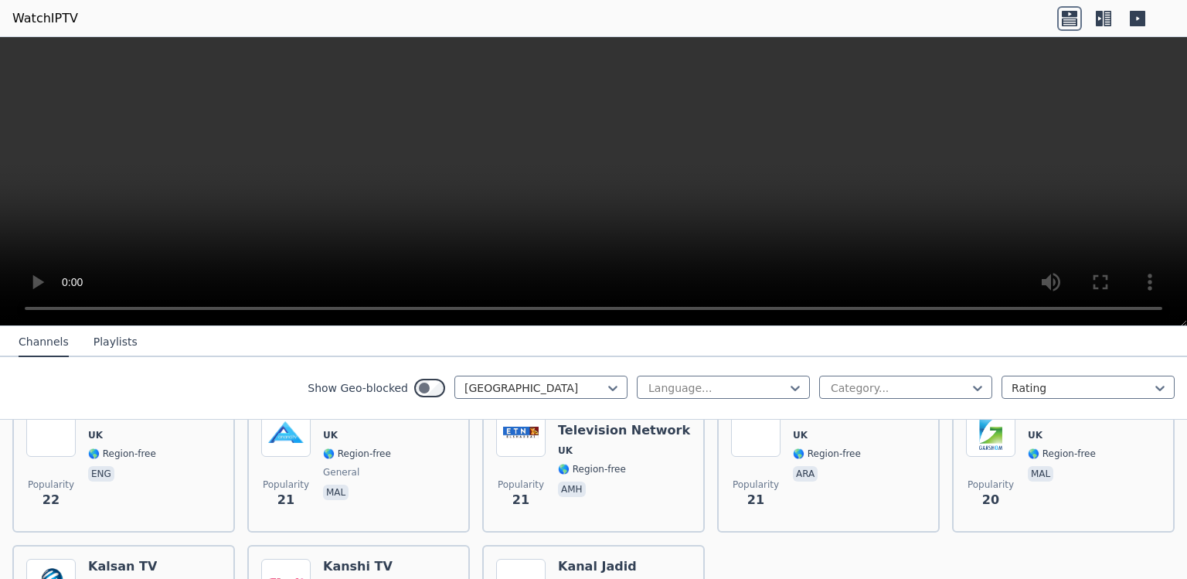
scroll to position [2203, 0]
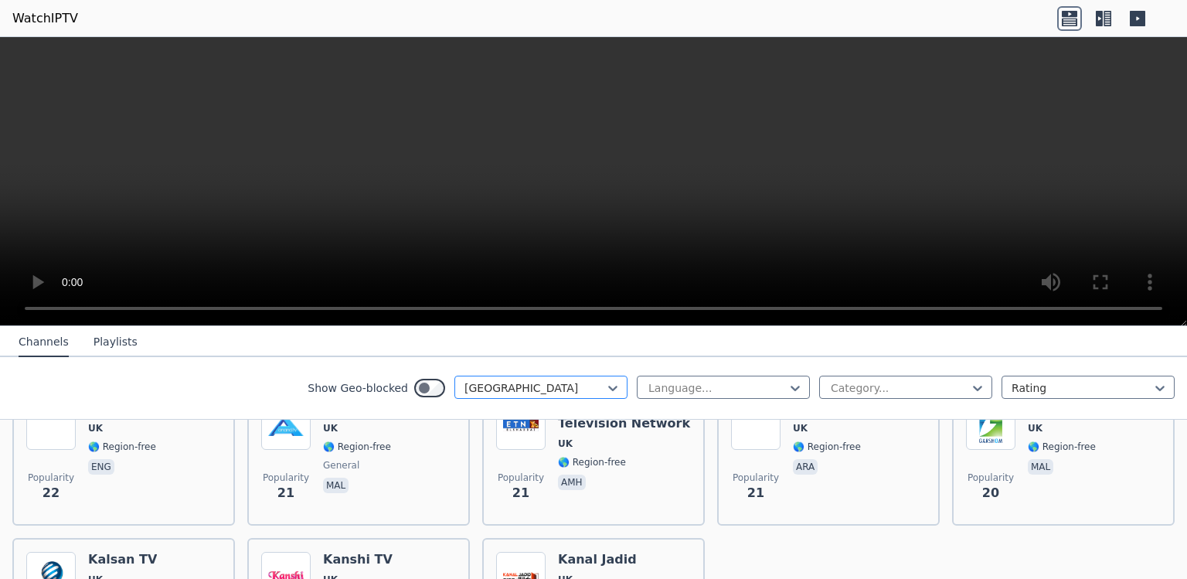
click at [545, 386] on div at bounding box center [535, 387] width 141 height 15
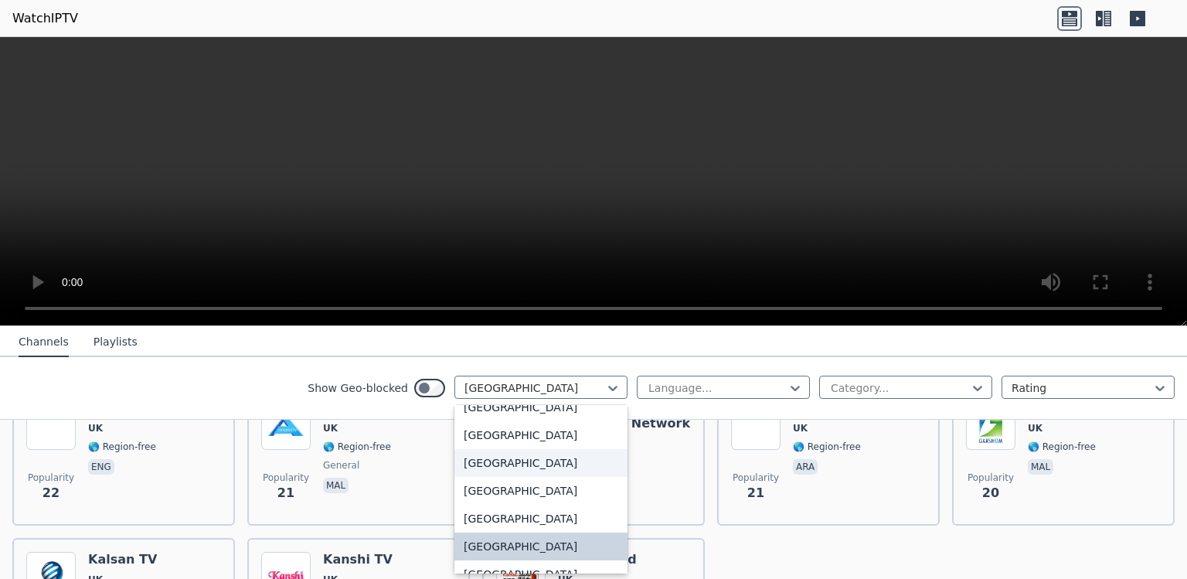
scroll to position [5341, 0]
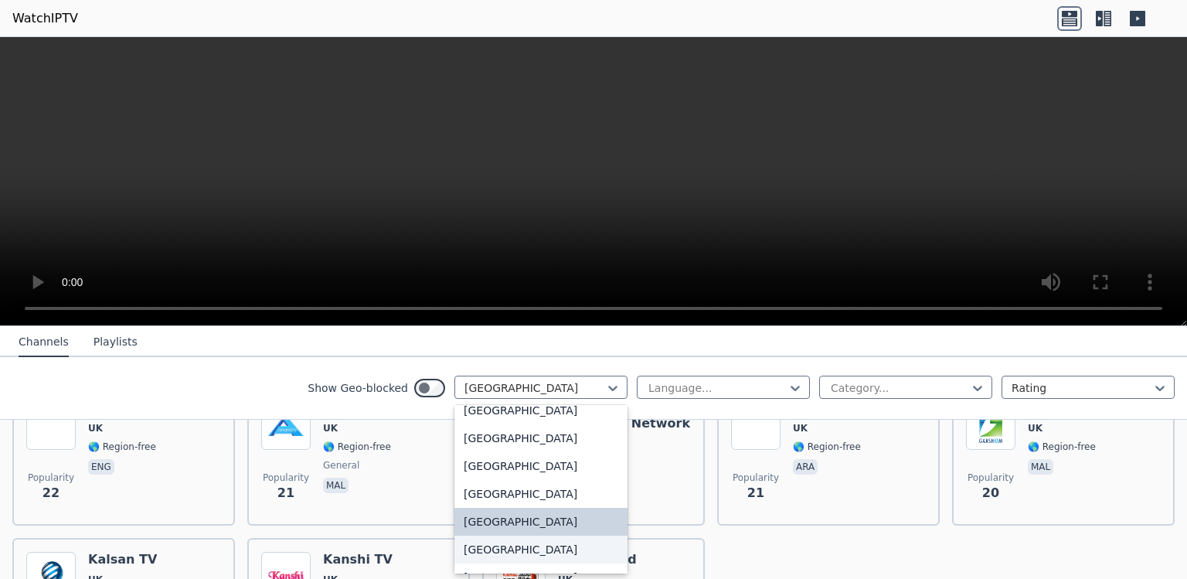
click at [511, 547] on div "[GEOGRAPHIC_DATA]" at bounding box center [540, 550] width 173 height 28
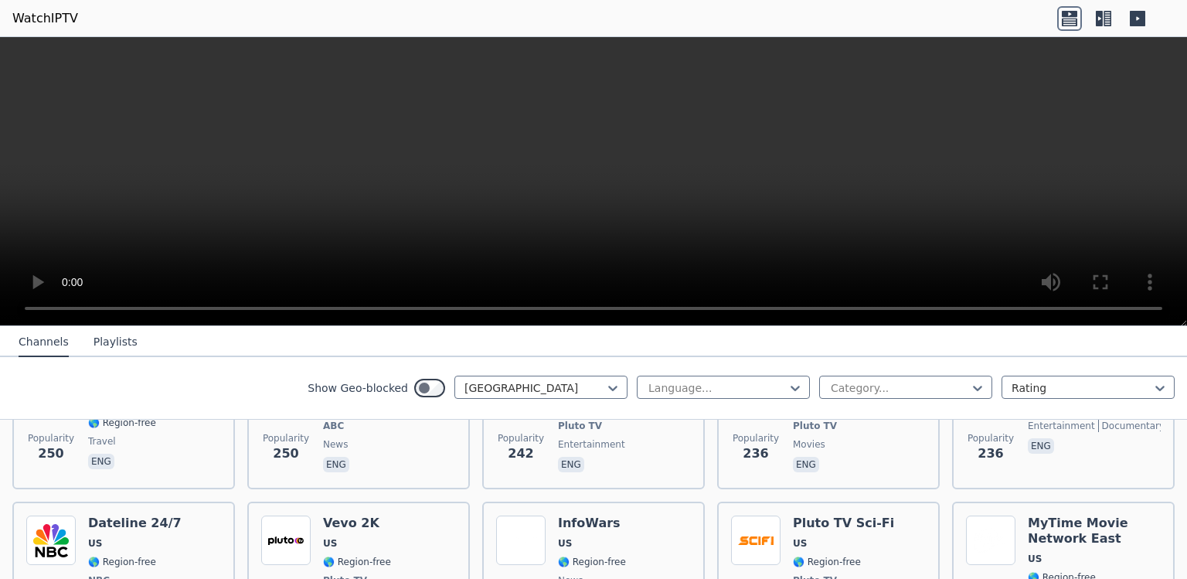
scroll to position [3793, 0]
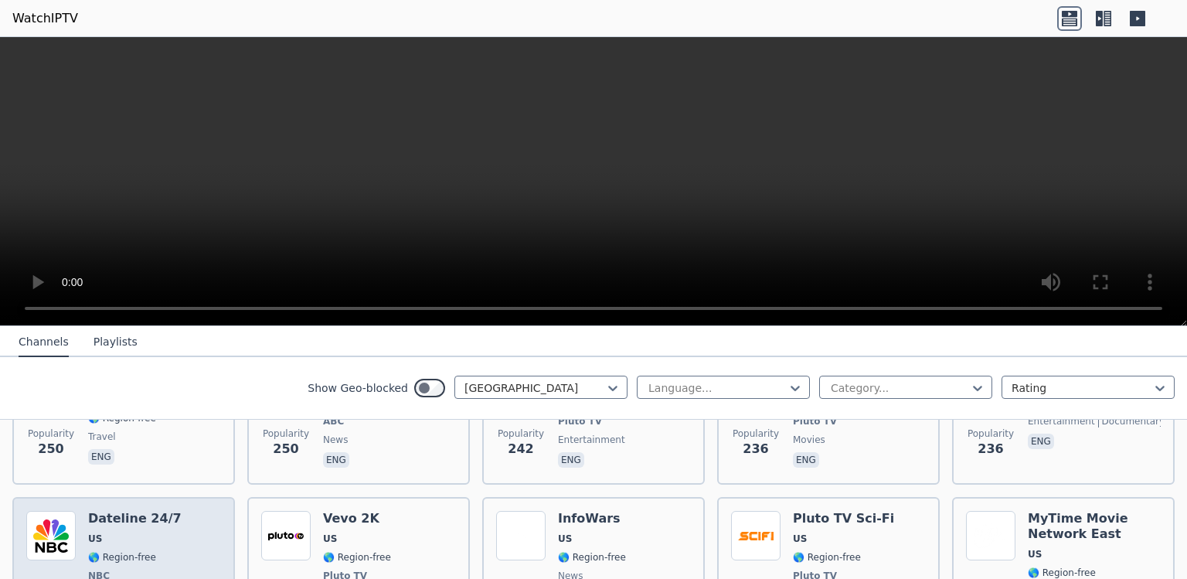
click at [121, 511] on div "Dateline 24/7 US 🌎 Region-free NBC documentary eng" at bounding box center [135, 568] width 94 height 114
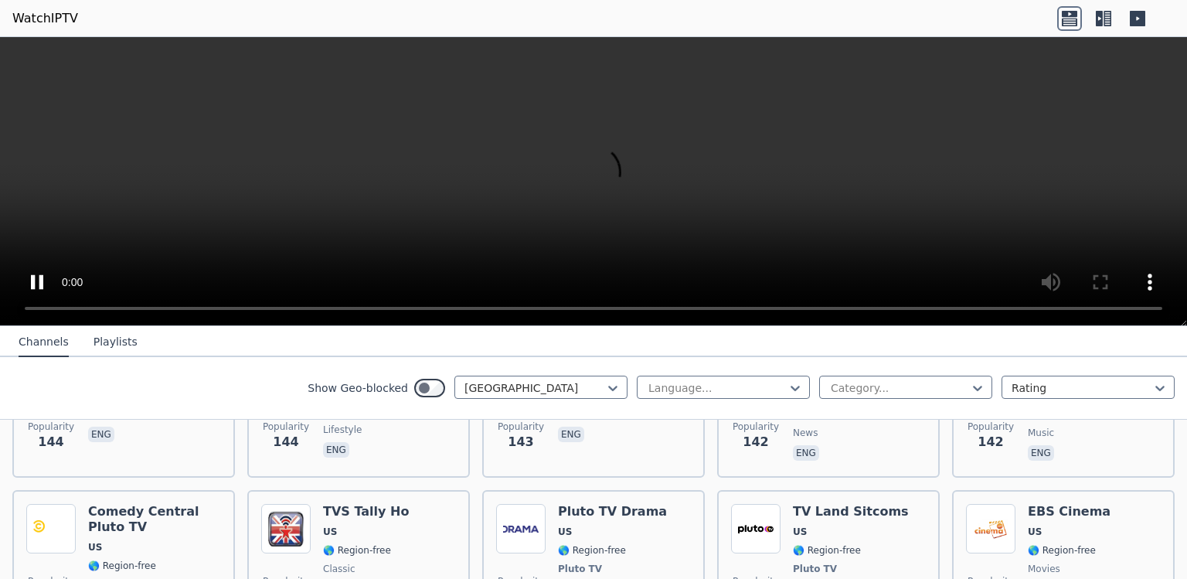
scroll to position [6021, 0]
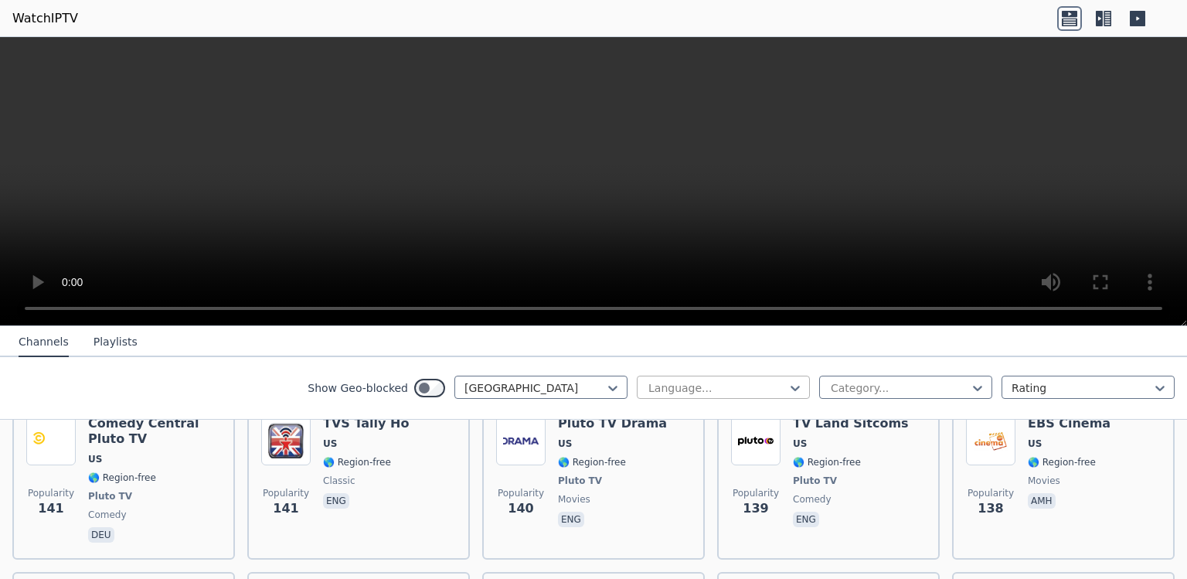
click at [777, 387] on div at bounding box center [717, 387] width 141 height 15
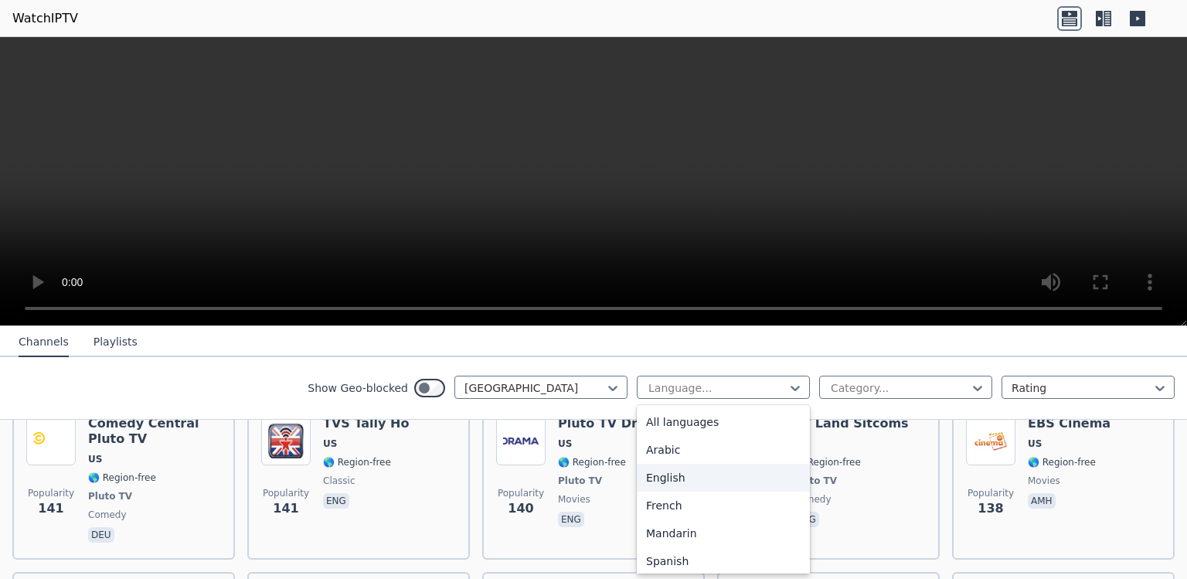
click at [664, 481] on div "English" at bounding box center [723, 478] width 173 height 28
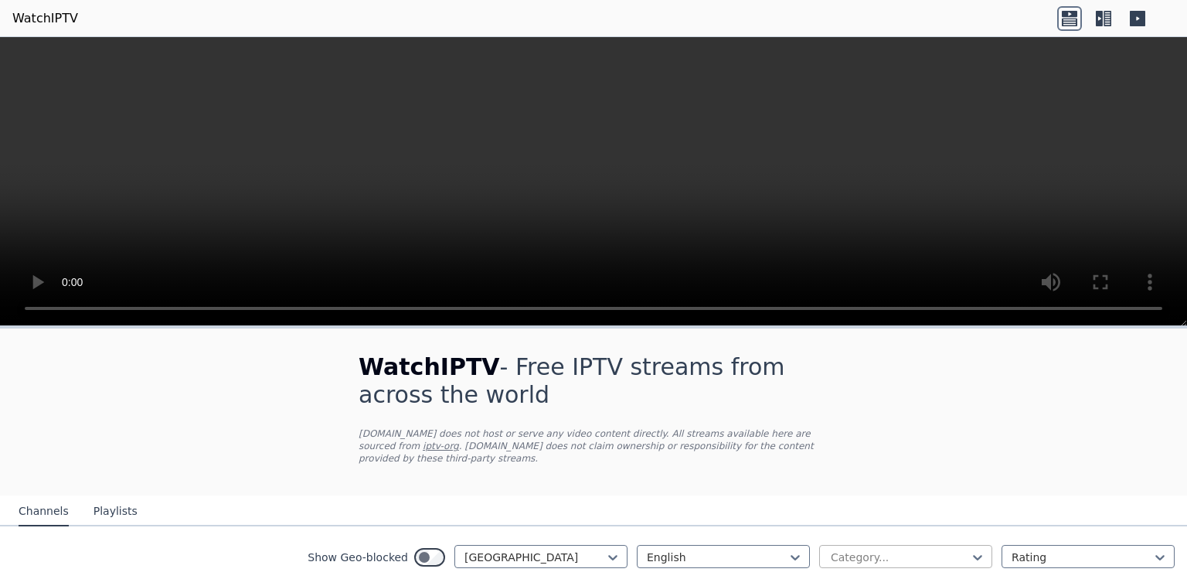
click at [852, 554] on div at bounding box center [899, 557] width 141 height 15
click at [972, 557] on icon at bounding box center [977, 557] width 15 height 15
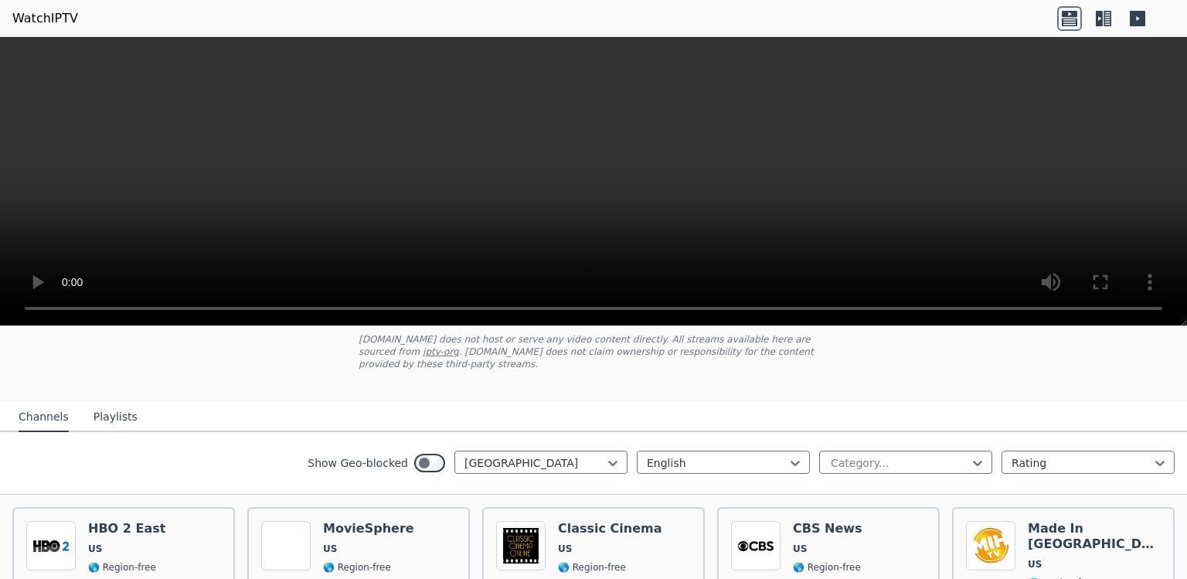
scroll to position [148, 0]
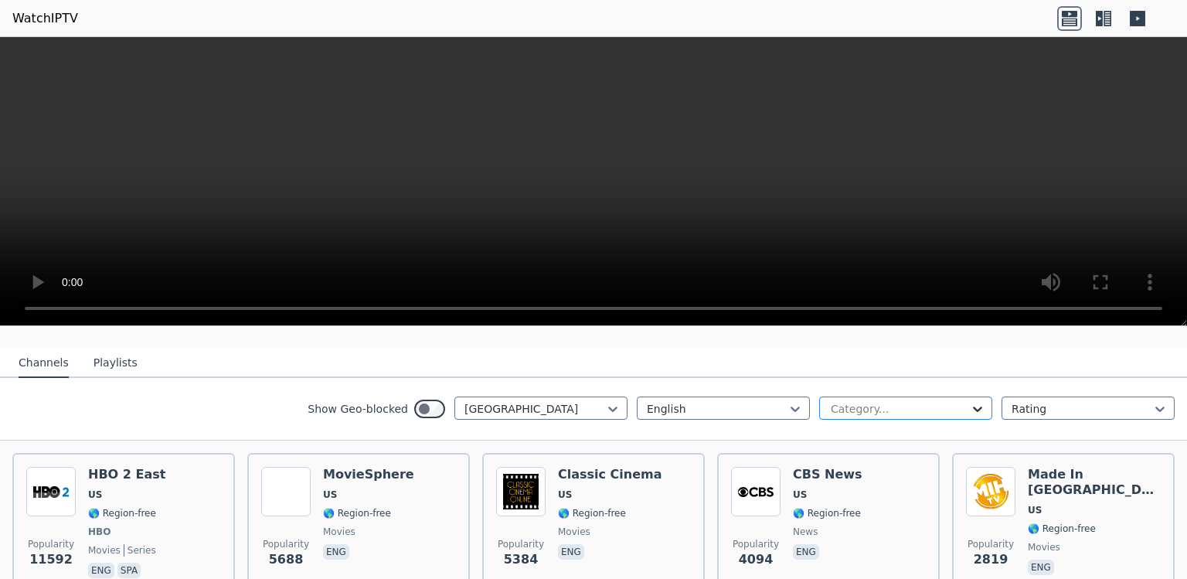
click at [970, 408] on icon at bounding box center [977, 408] width 15 height 15
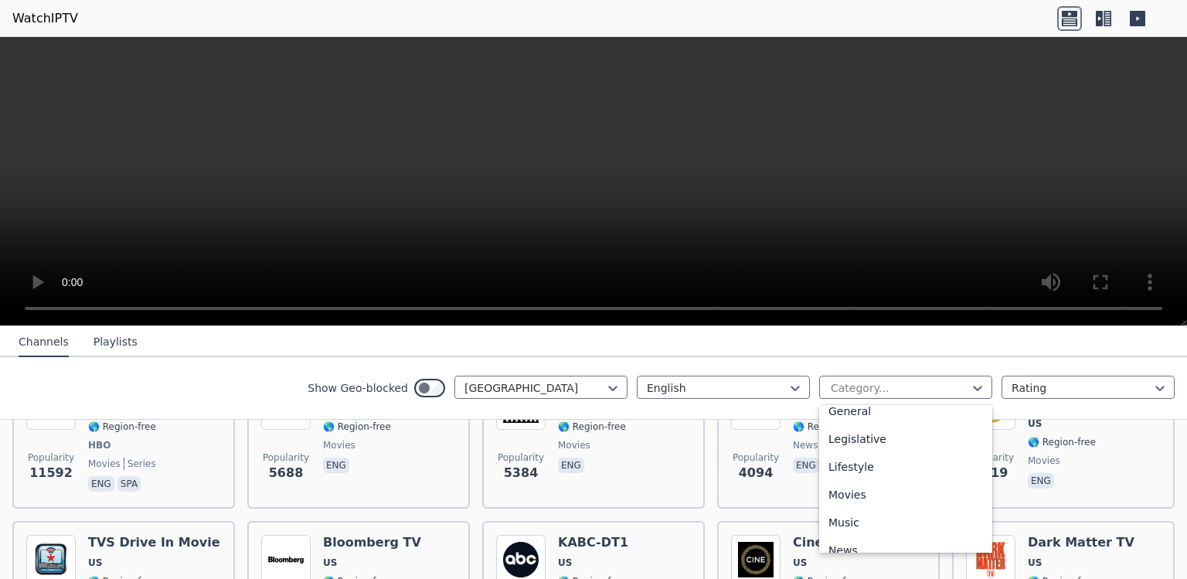
scroll to position [371, 0]
click at [850, 522] on div "News" at bounding box center [905, 524] width 173 height 28
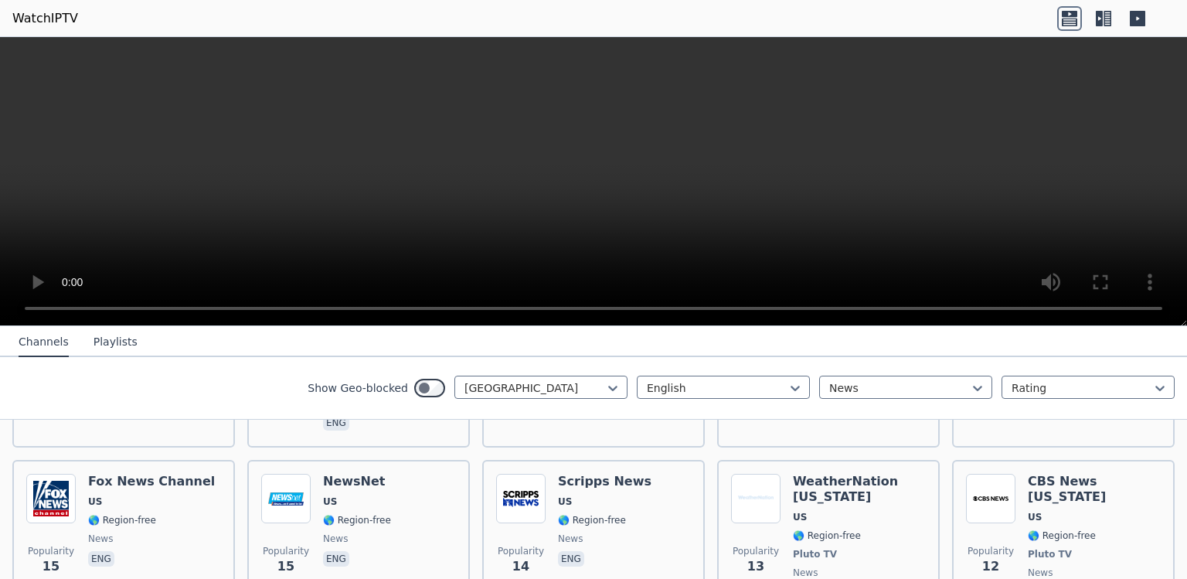
scroll to position [3027, 0]
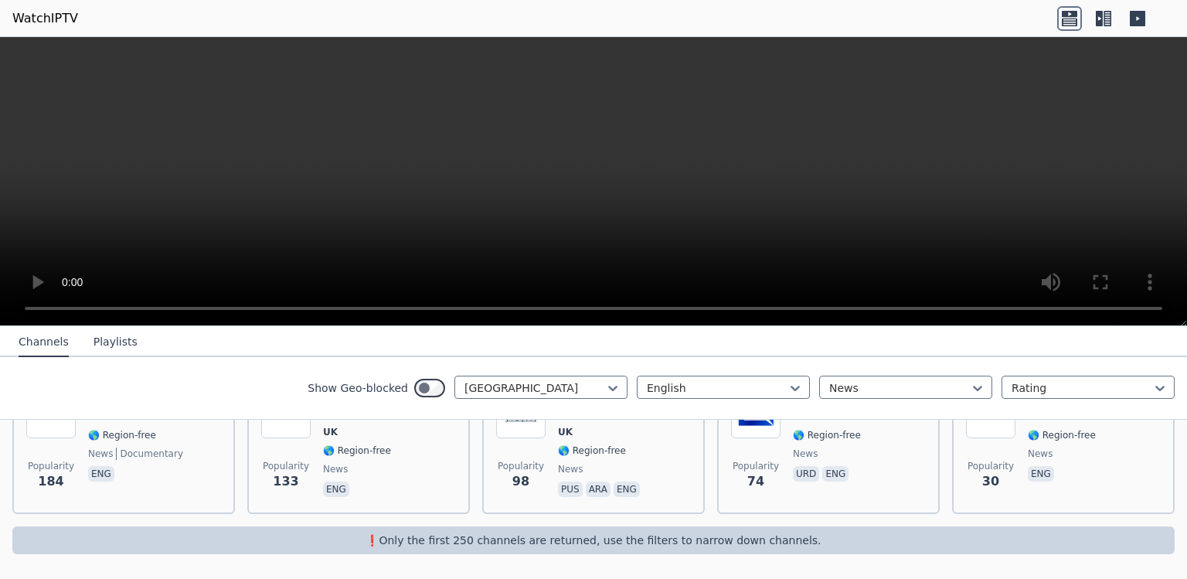
scroll to position [376, 0]
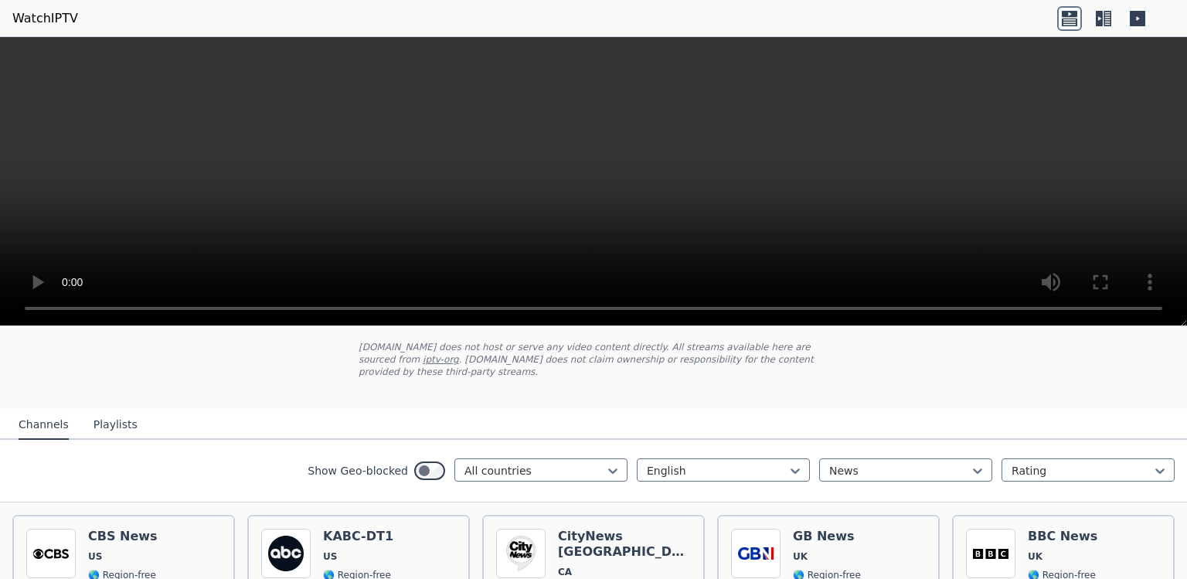
scroll to position [3027, 0]
